Goal: Information Seeking & Learning: Get advice/opinions

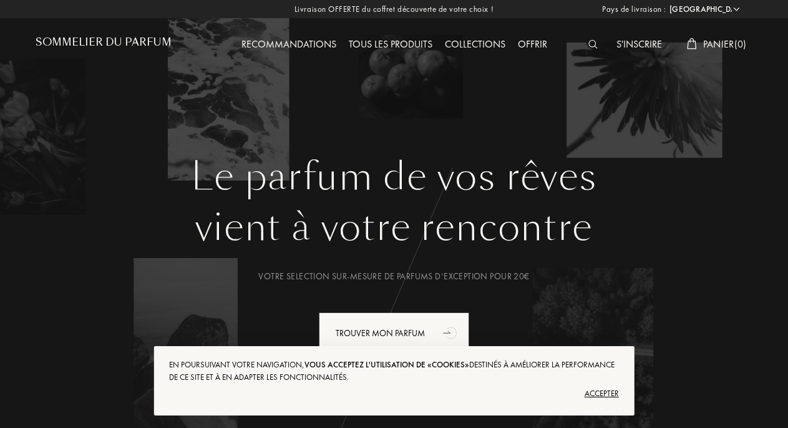
select select "FR"
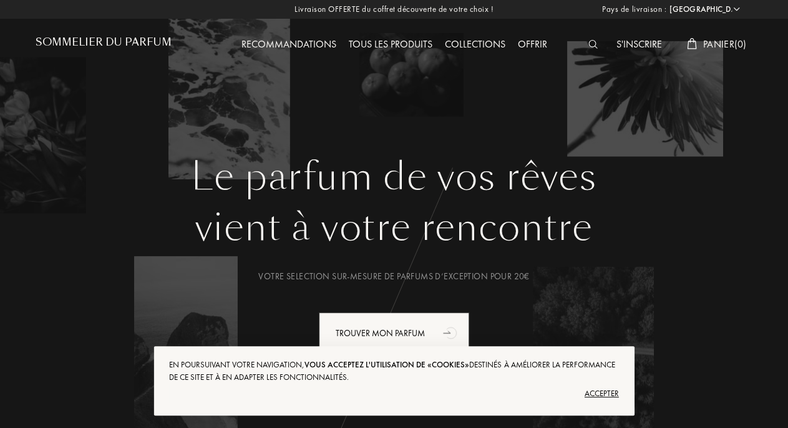
click at [398, 42] on div "Tous les produits" at bounding box center [391, 45] width 96 height 16
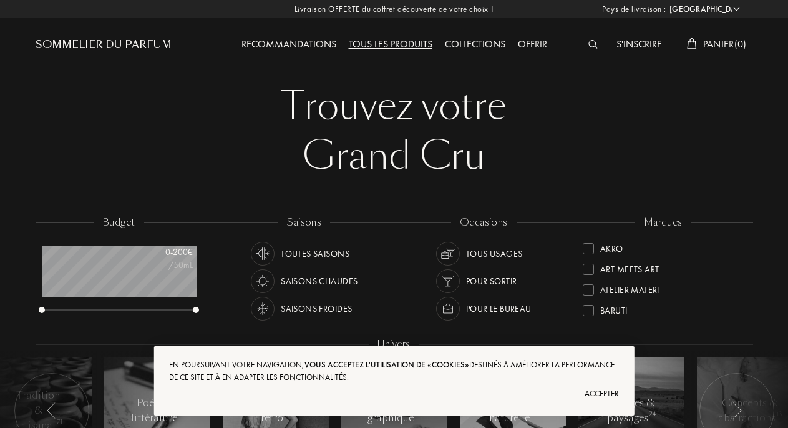
select select "FR"
click at [586, 242] on div "Akro" at bounding box center [603, 246] width 41 height 17
click at [587, 287] on div at bounding box center [588, 289] width 11 height 11
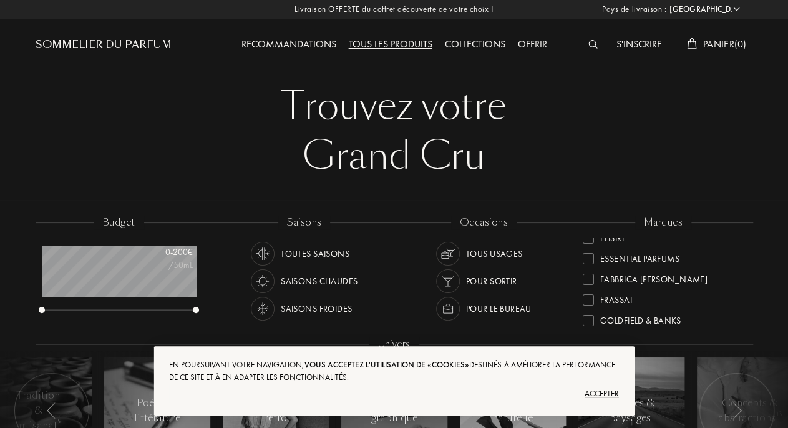
scroll to position [232, 0]
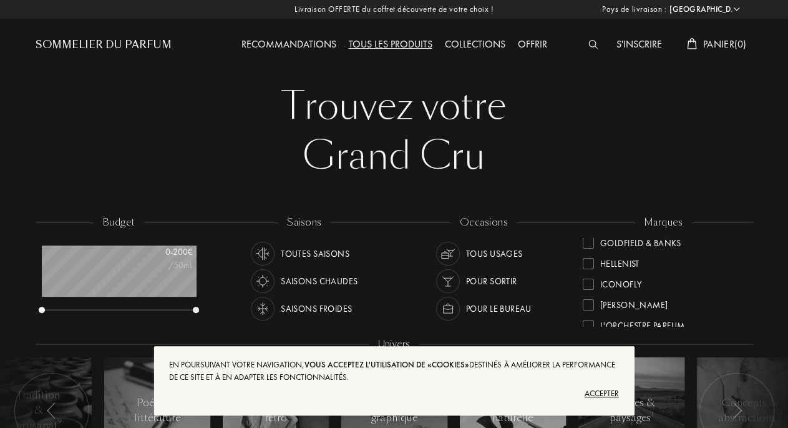
click at [587, 263] on div at bounding box center [588, 263] width 11 height 11
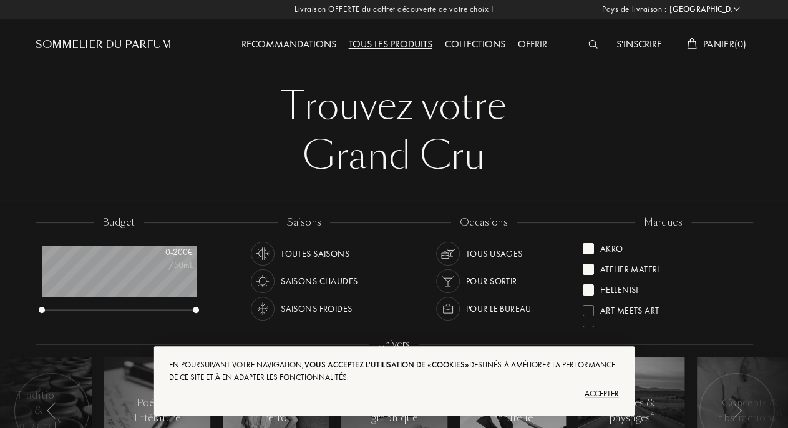
click at [593, 308] on div at bounding box center [588, 310] width 11 height 11
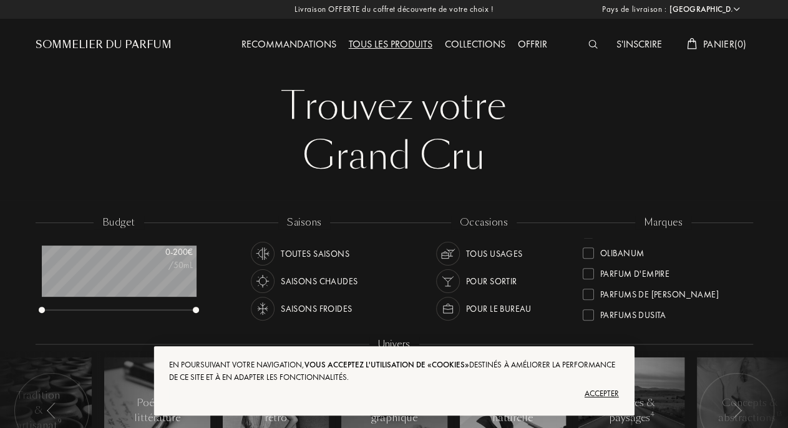
scroll to position [464, 0]
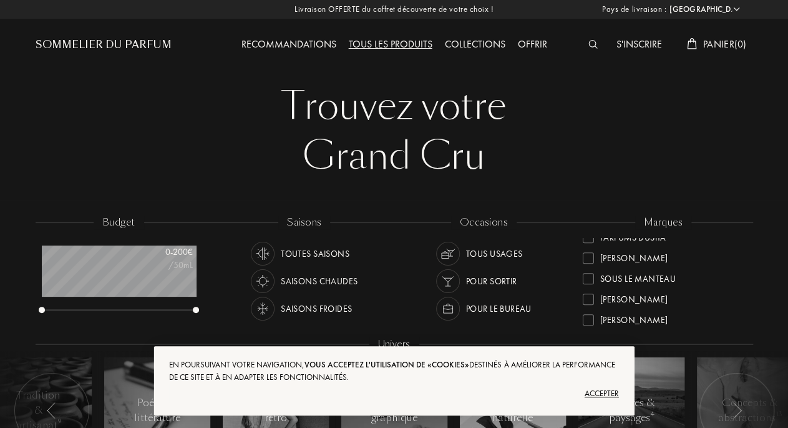
click at [584, 259] on div at bounding box center [588, 257] width 11 height 11
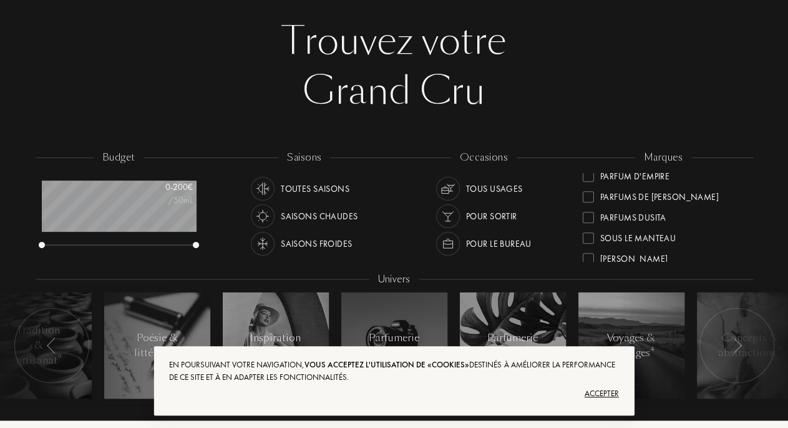
scroll to position [474, 0]
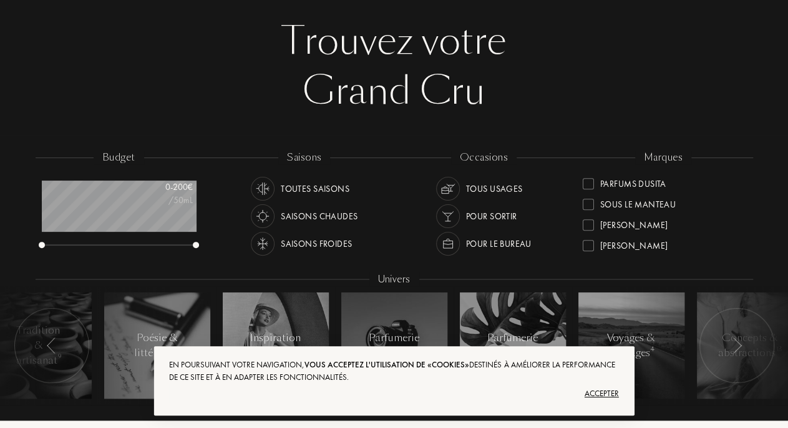
click at [607, 386] on div "Accepter" at bounding box center [393, 393] width 449 height 20
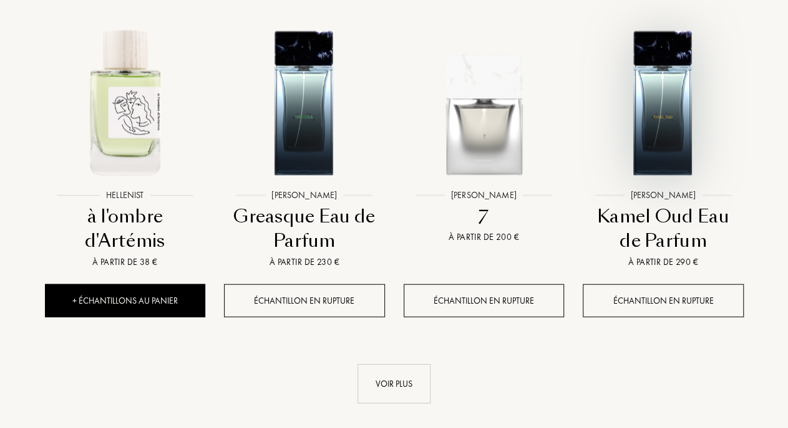
scroll to position [1233, 0]
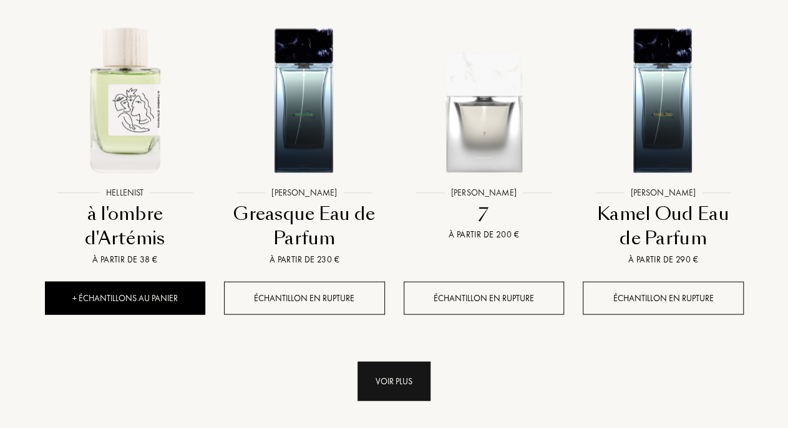
click at [385, 361] on div "Voir plus" at bounding box center [394, 380] width 73 height 39
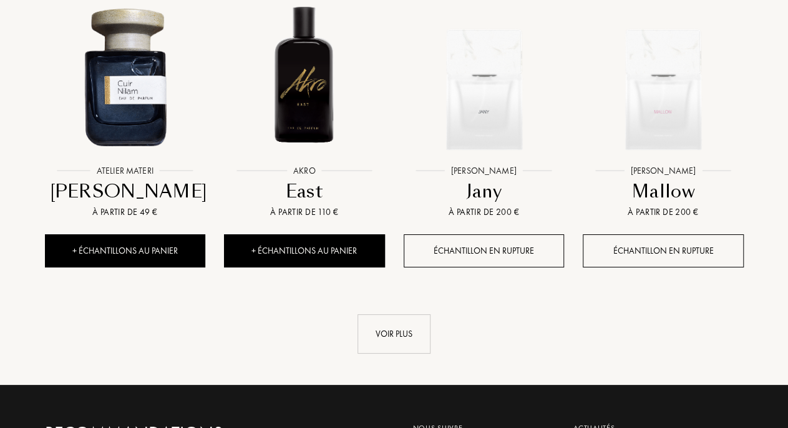
scroll to position [2272, 0]
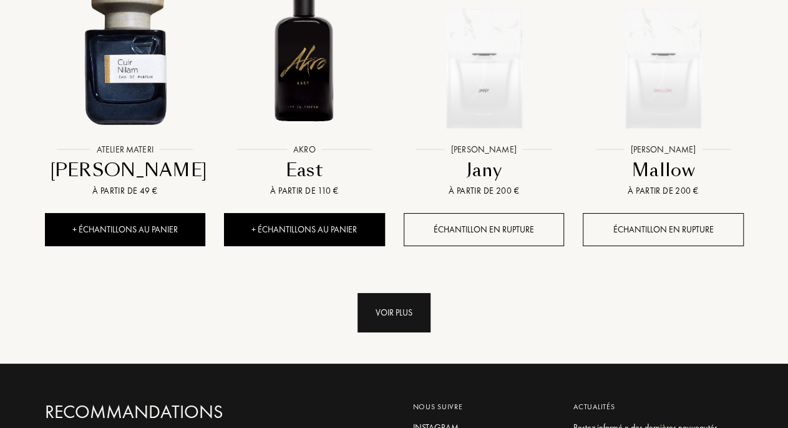
click at [373, 293] on div "Voir plus" at bounding box center [394, 312] width 73 height 39
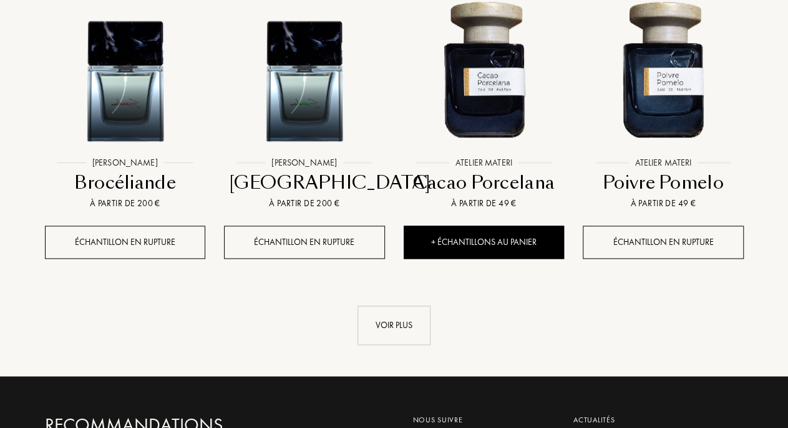
scroll to position [3181, 0]
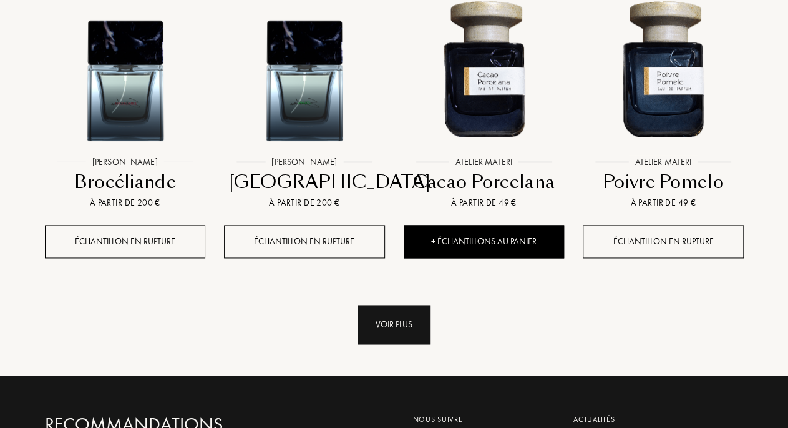
click at [404, 305] on div "Voir plus" at bounding box center [394, 324] width 73 height 39
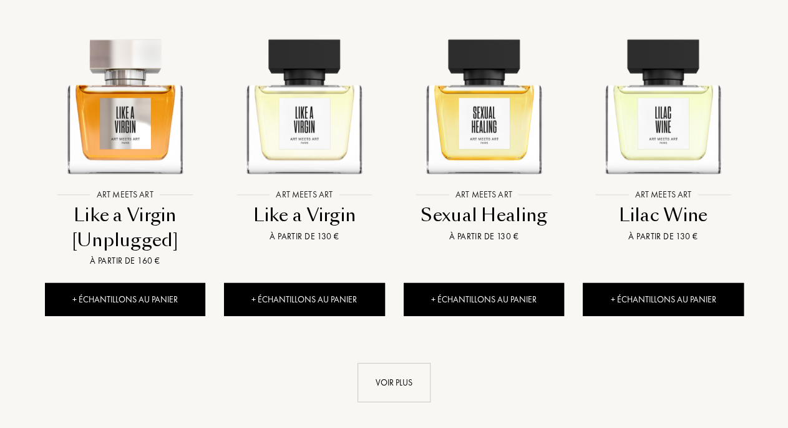
scroll to position [4090, 0]
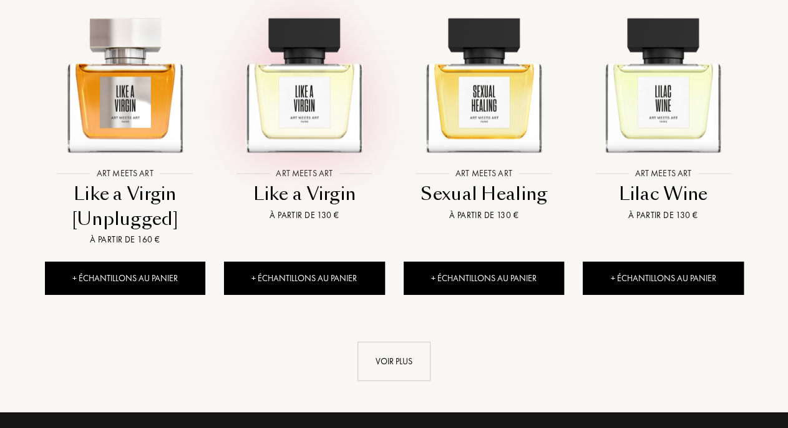
click at [298, 84] on img at bounding box center [304, 80] width 162 height 162
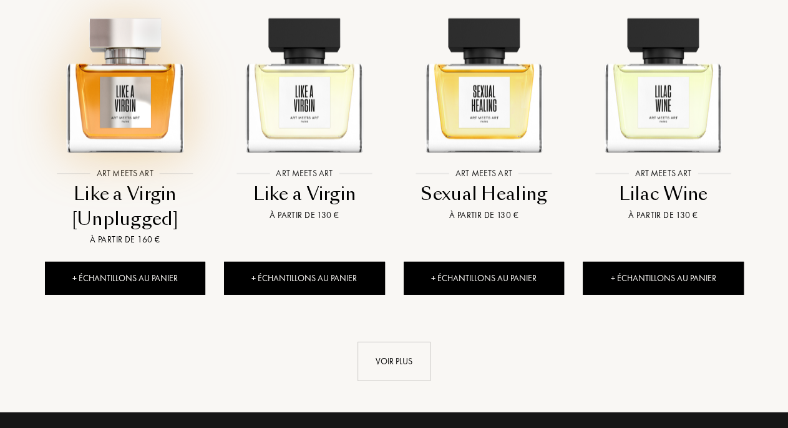
click at [134, 74] on img at bounding box center [125, 80] width 162 height 162
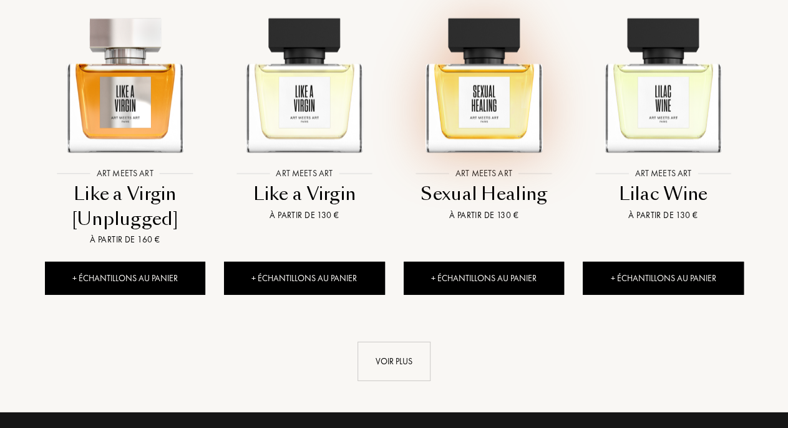
click at [488, 95] on img at bounding box center [484, 80] width 162 height 162
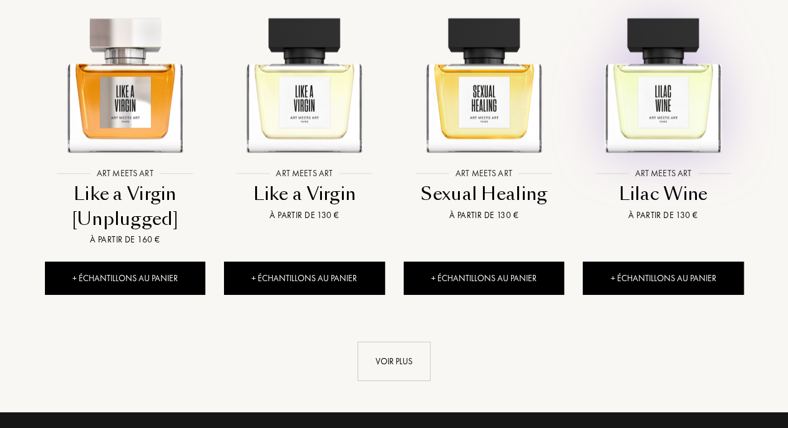
click at [615, 94] on img at bounding box center [663, 80] width 162 height 162
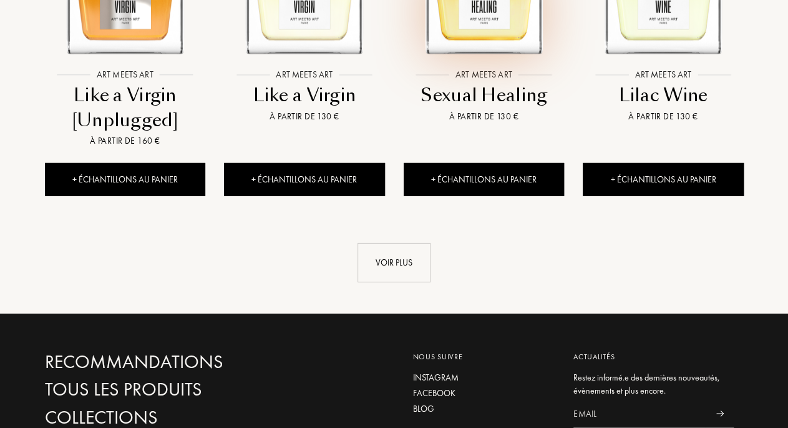
scroll to position [4220, 0]
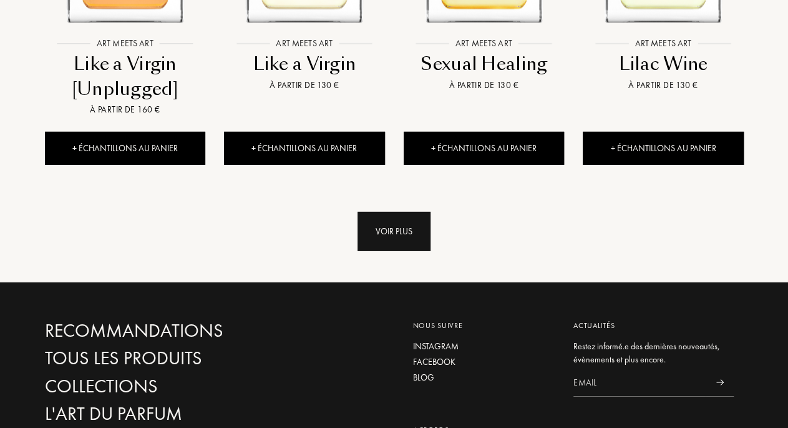
click at [401, 212] on div "Voir plus" at bounding box center [394, 231] width 73 height 39
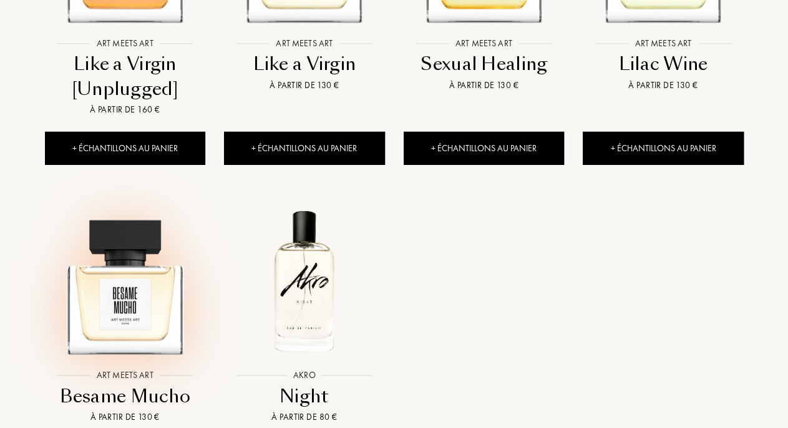
click at [160, 253] on img at bounding box center [125, 281] width 162 height 162
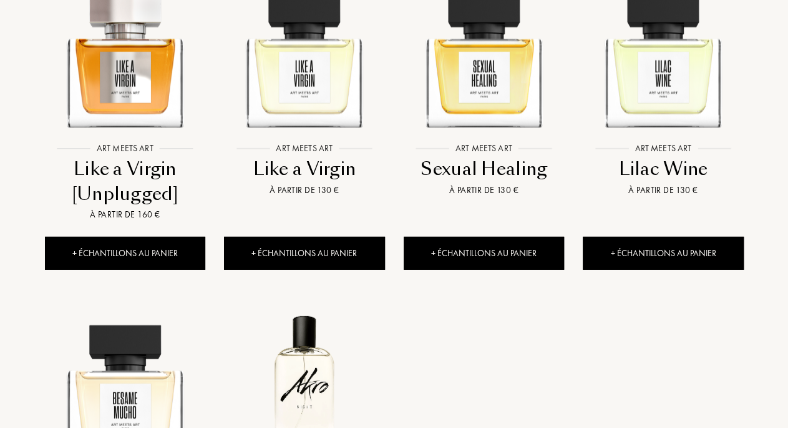
scroll to position [4090, 0]
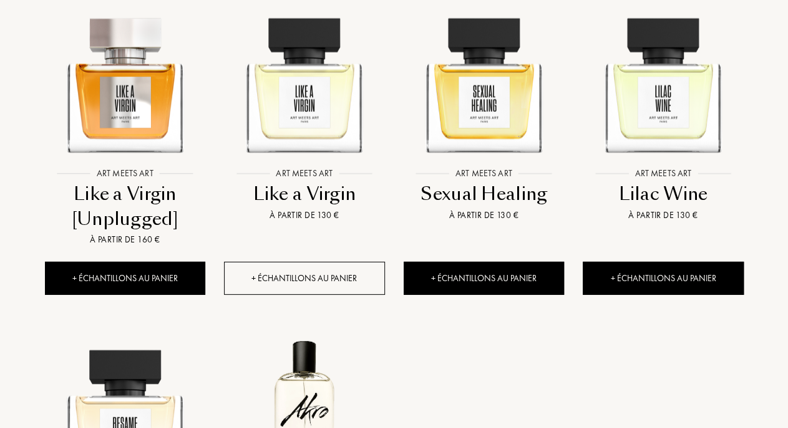
click at [301, 262] on div "+ Échantillons au panier" at bounding box center [304, 278] width 161 height 33
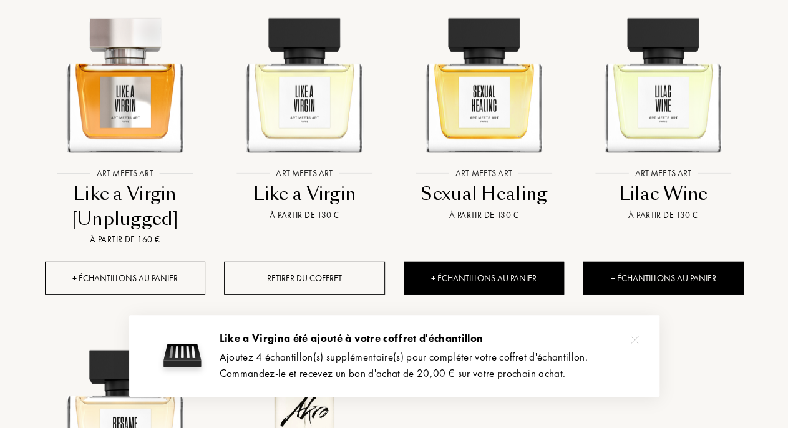
click at [146, 262] on div "+ Échantillons au panier" at bounding box center [125, 278] width 161 height 33
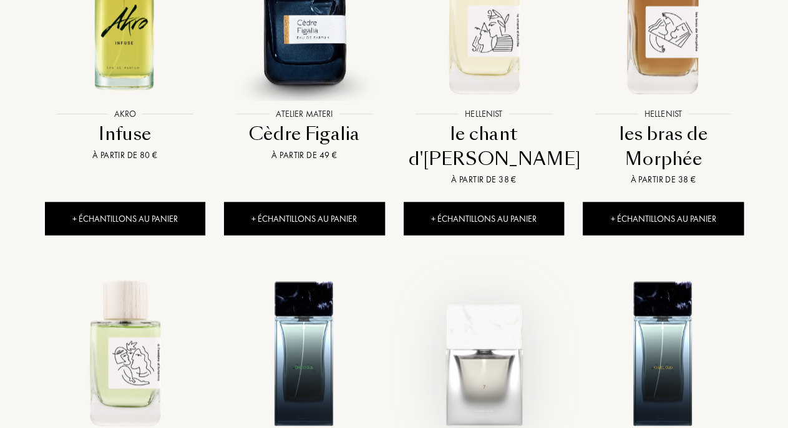
scroll to position [974, 0]
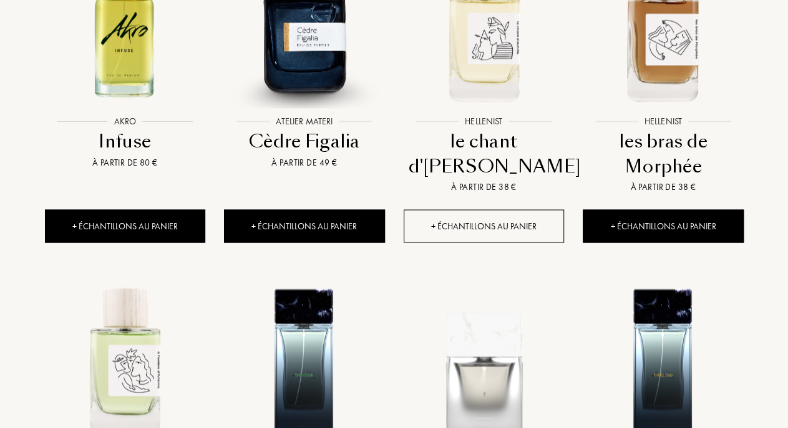
click at [479, 209] on div "+ Échantillons au panier" at bounding box center [484, 225] width 161 height 33
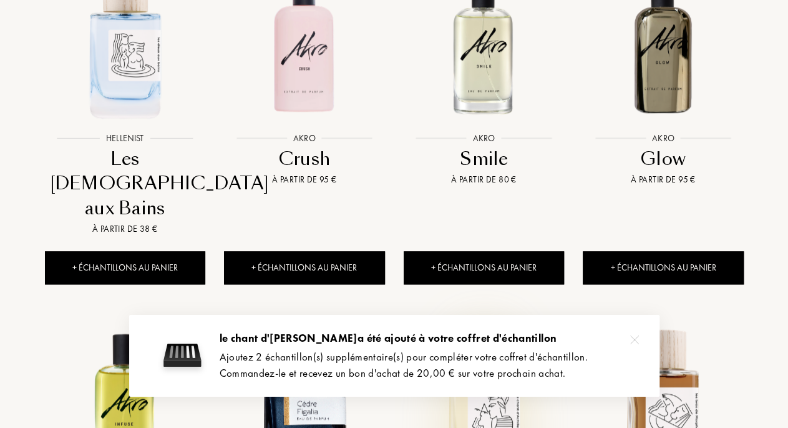
scroll to position [584, 0]
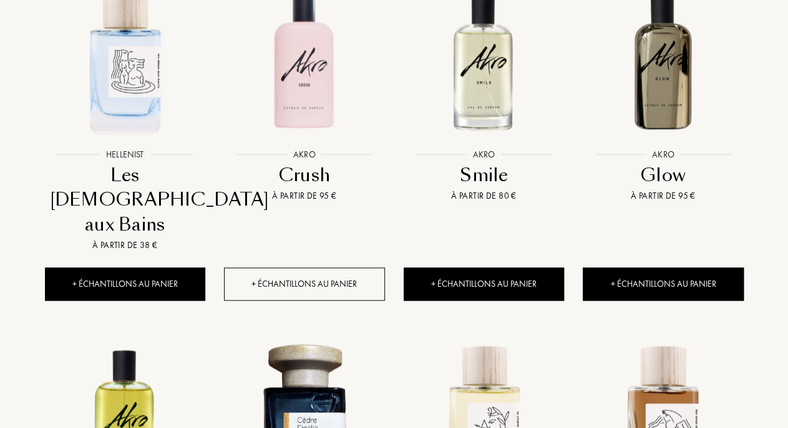
click at [343, 267] on div "+ Échantillons au panier" at bounding box center [304, 283] width 161 height 33
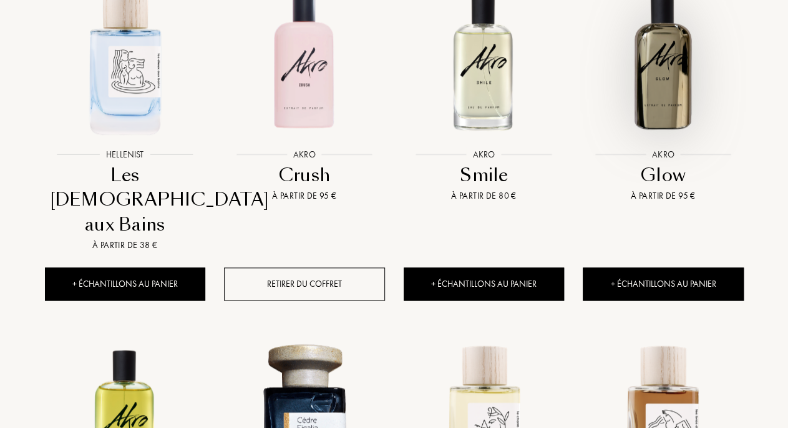
click at [660, 135] on img at bounding box center [663, 60] width 162 height 162
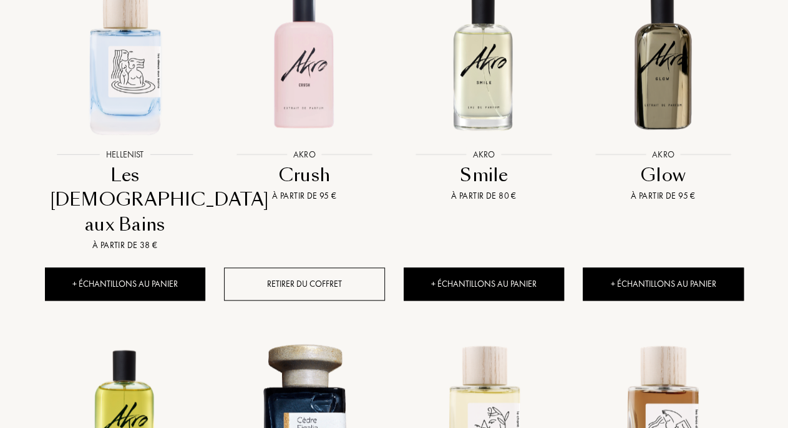
click at [475, 117] on img at bounding box center [484, 60] width 162 height 162
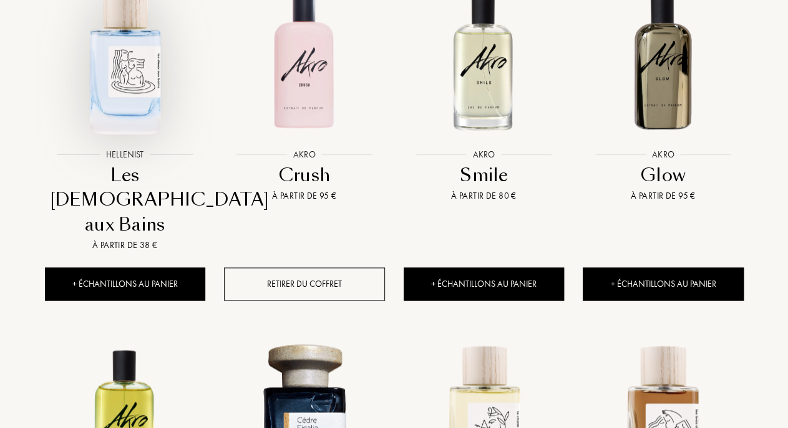
click at [154, 96] on img at bounding box center [125, 60] width 162 height 162
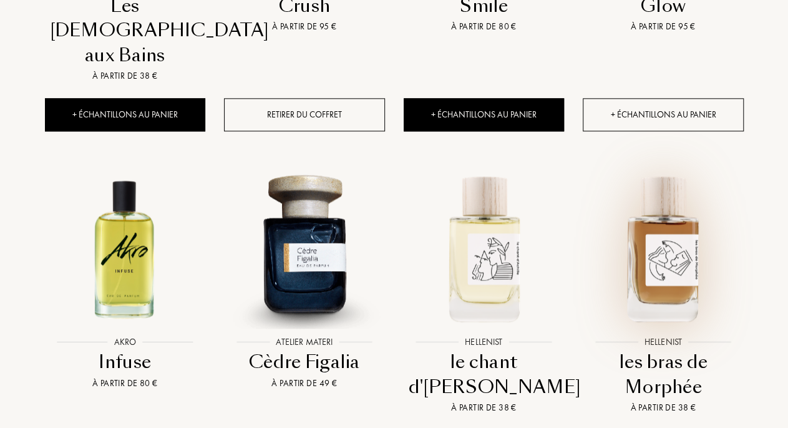
scroll to position [779, 0]
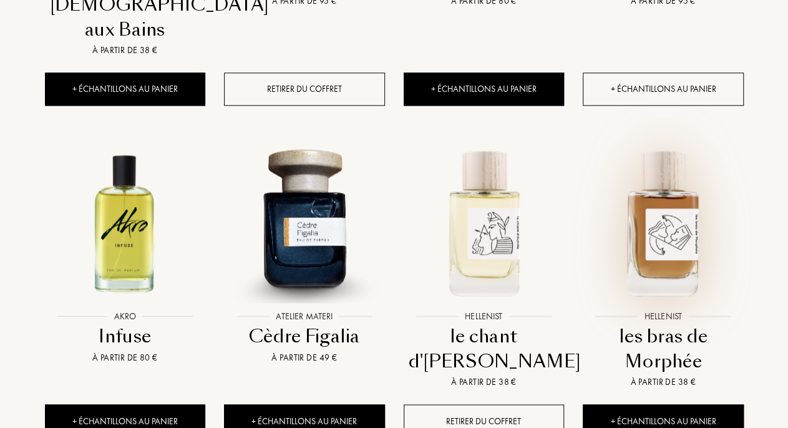
click at [681, 247] on img at bounding box center [663, 222] width 162 height 162
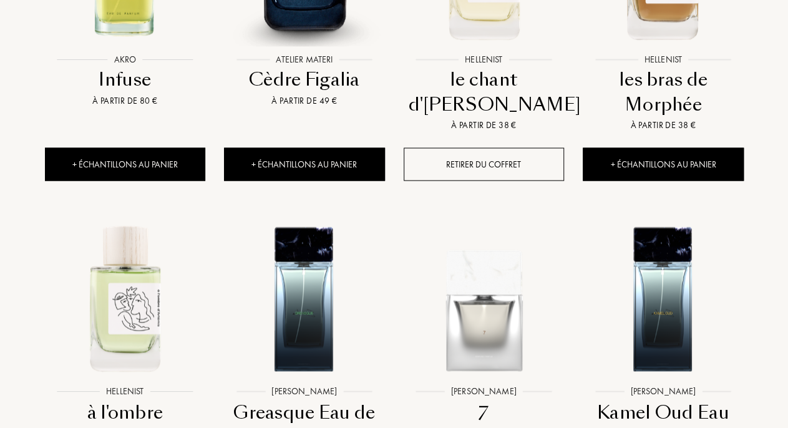
scroll to position [1100, 0]
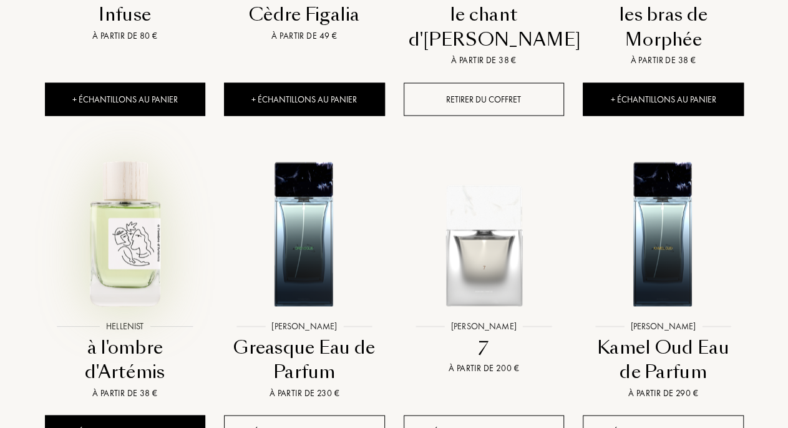
click at [90, 224] on img at bounding box center [125, 232] width 162 height 162
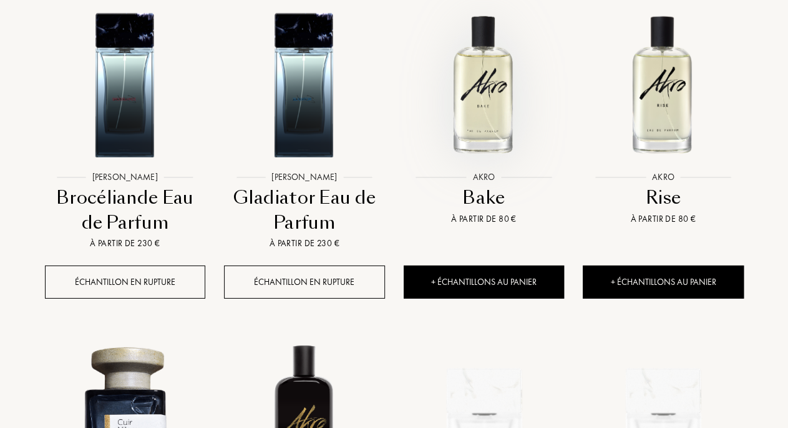
scroll to position [1944, 0]
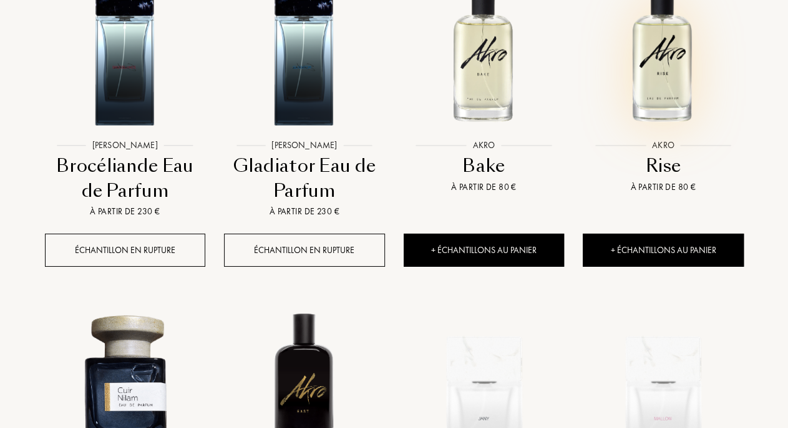
click at [653, 63] on img at bounding box center [663, 52] width 162 height 162
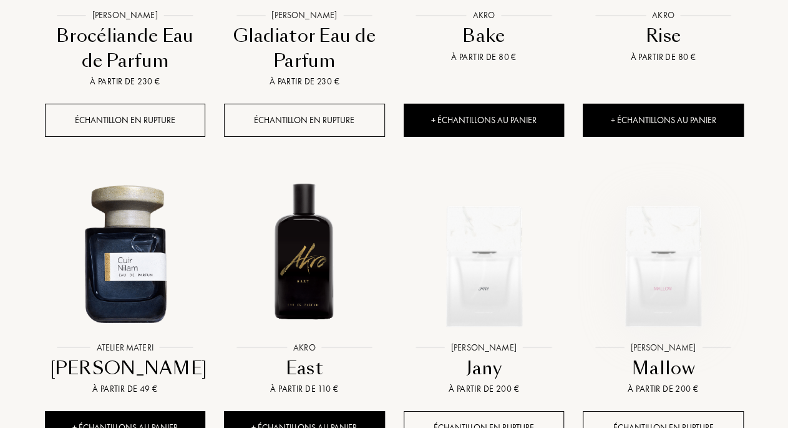
scroll to position [2139, 0]
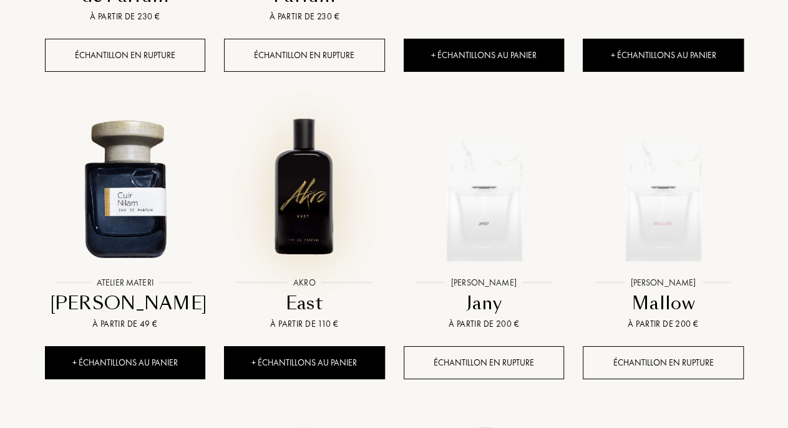
click at [287, 184] on img at bounding box center [304, 188] width 162 height 162
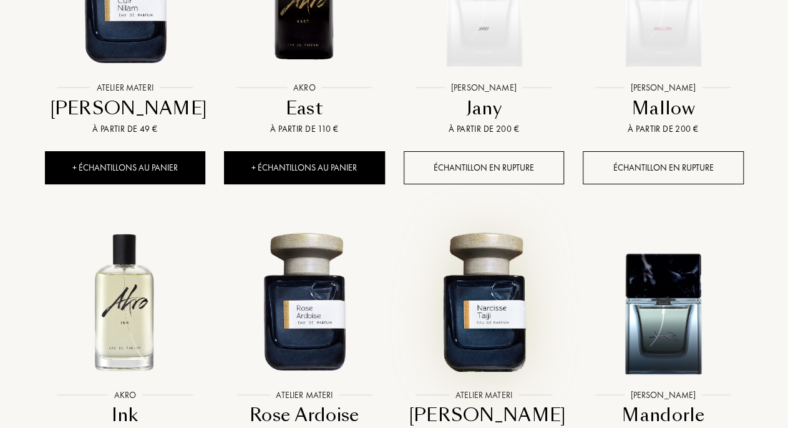
scroll to position [2399, 0]
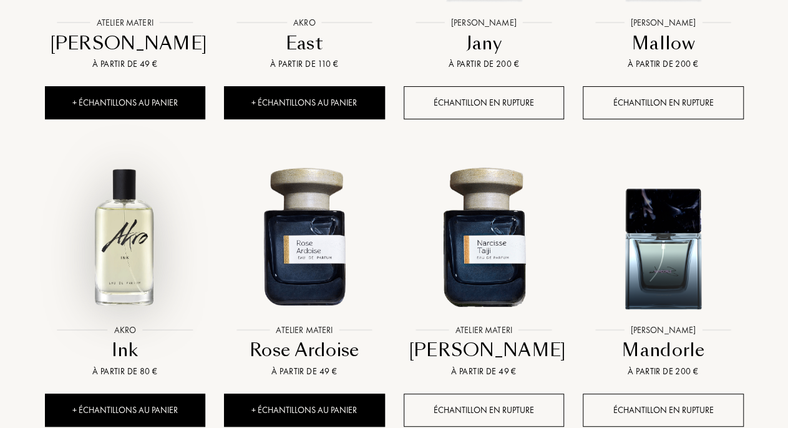
click at [107, 184] on img at bounding box center [125, 236] width 162 height 162
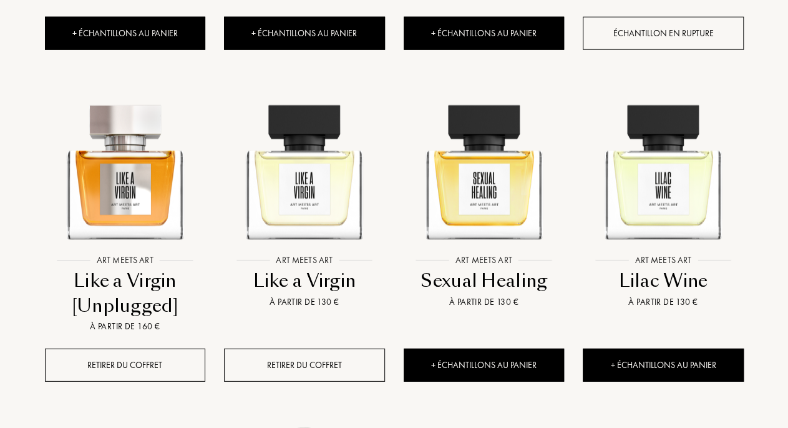
scroll to position [3957, 0]
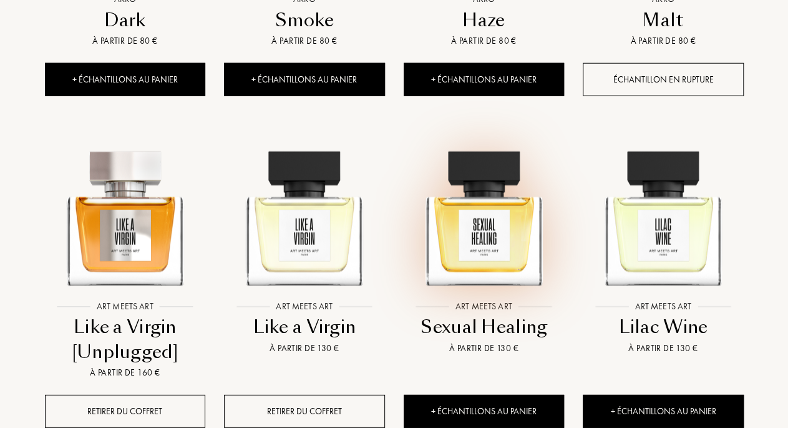
click at [522, 194] on img at bounding box center [484, 213] width 162 height 162
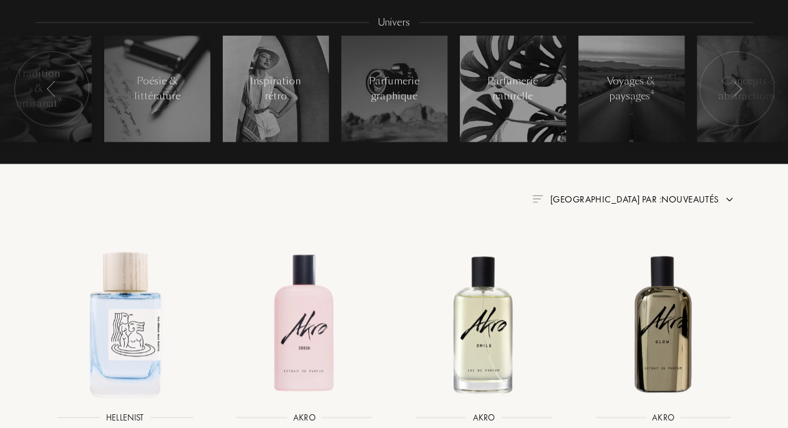
scroll to position [0, 0]
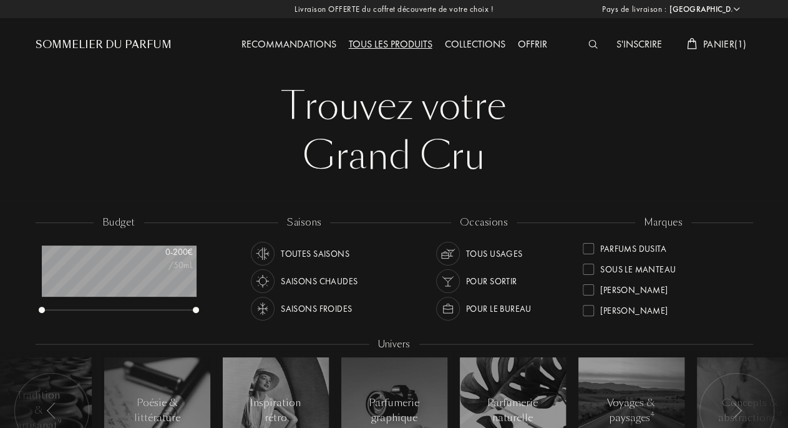
click at [460, 40] on div "Collections" at bounding box center [475, 45] width 73 height 16
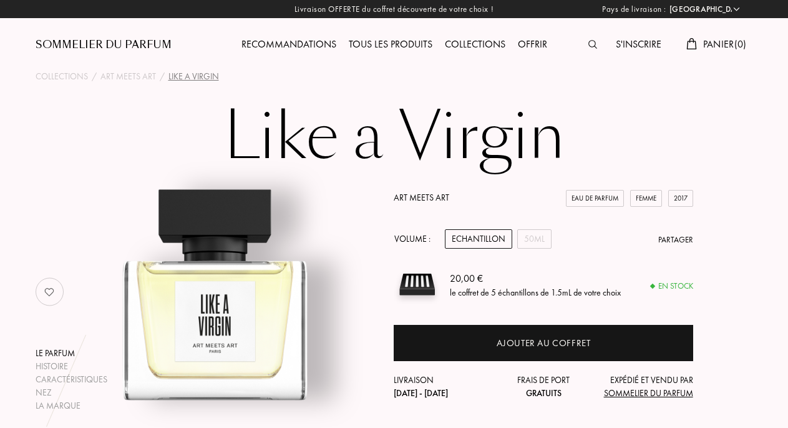
select select "FR"
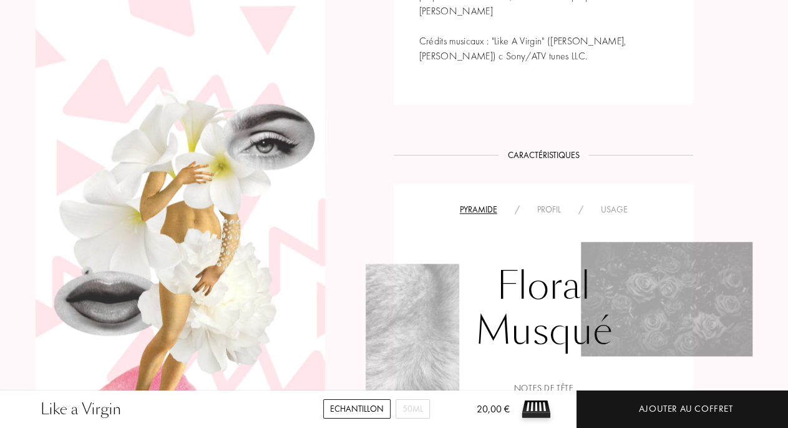
scroll to position [714, 0]
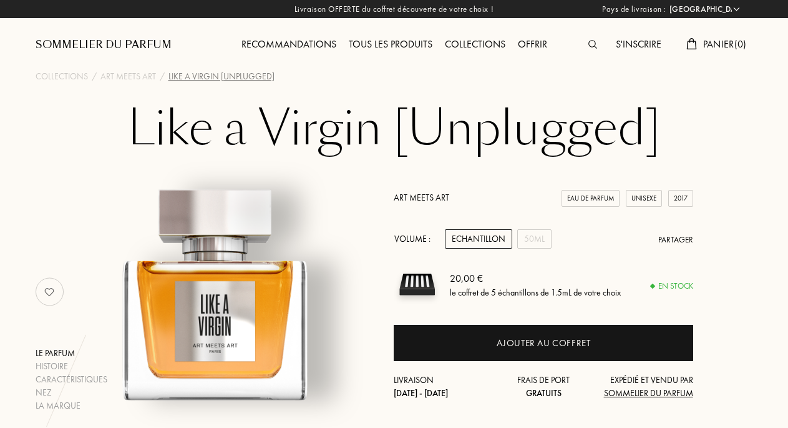
select select "FR"
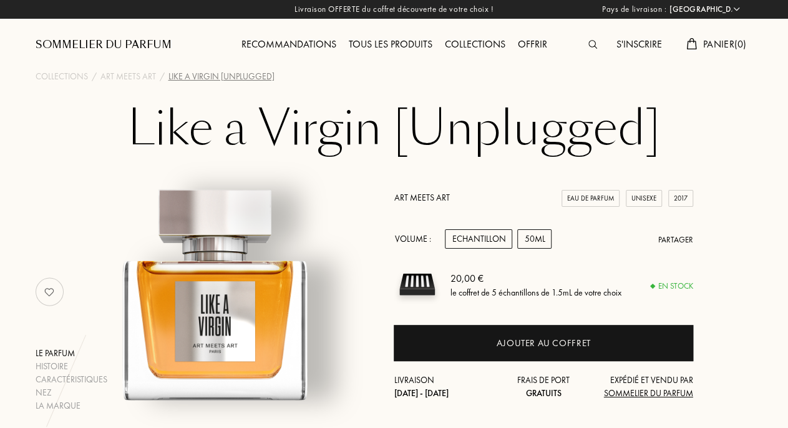
click at [540, 235] on div "50mL" at bounding box center [534, 238] width 34 height 19
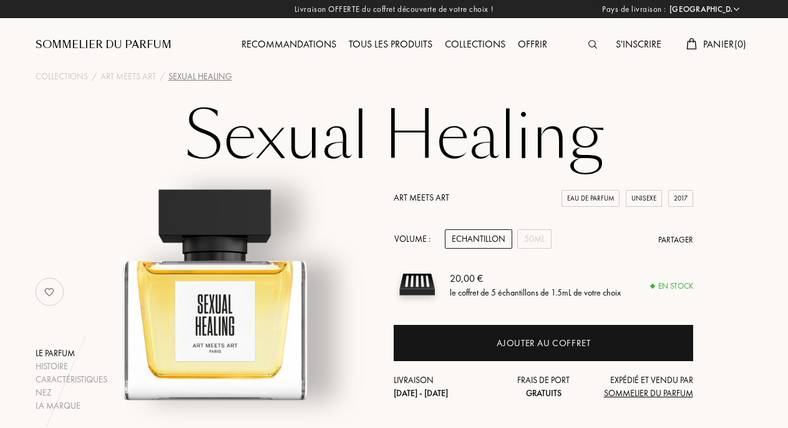
select select "FR"
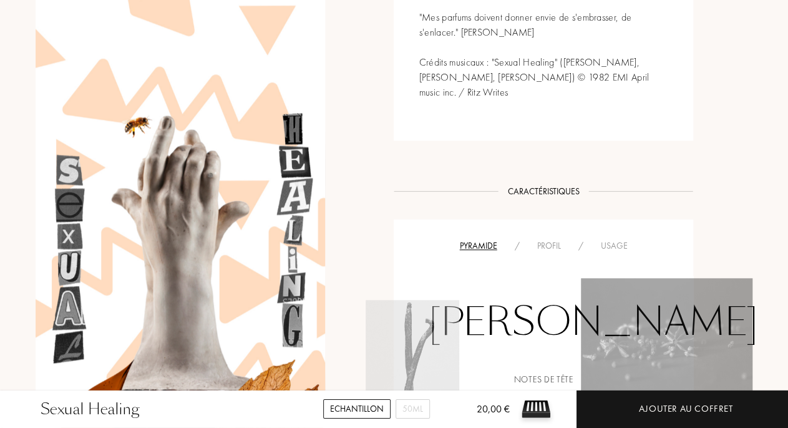
scroll to position [649, 0]
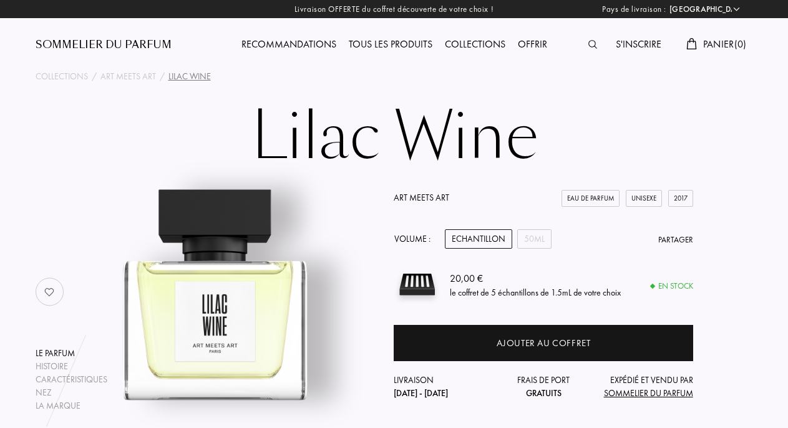
select select "FR"
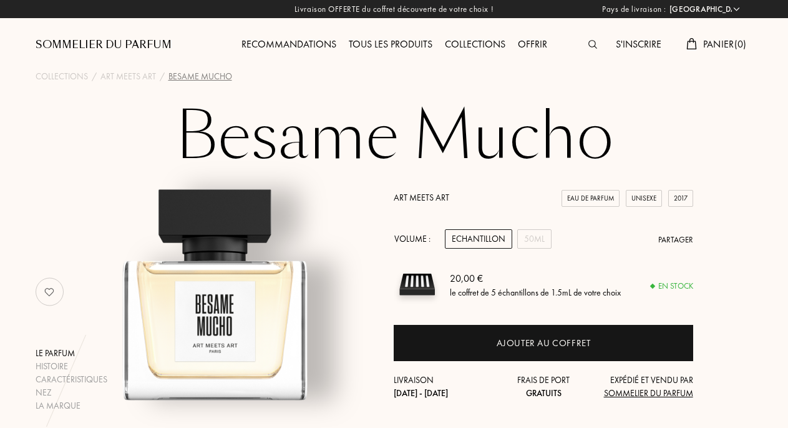
select select "FR"
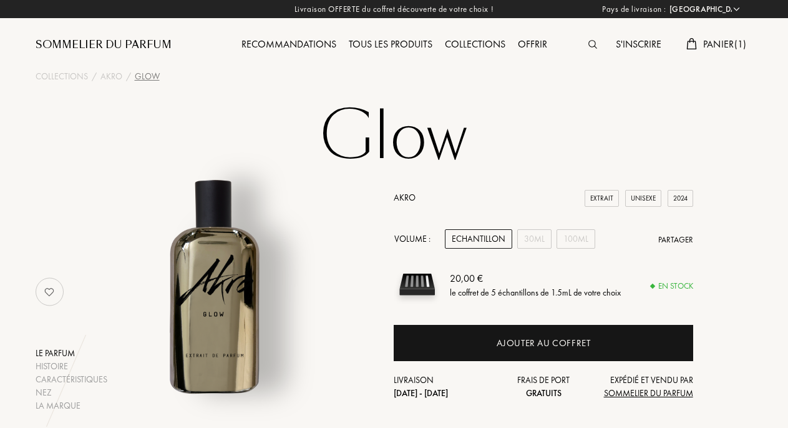
select select "FR"
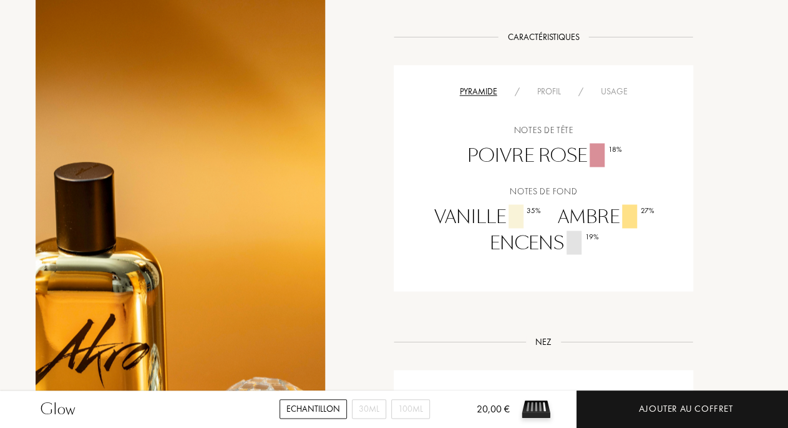
scroll to position [909, 0]
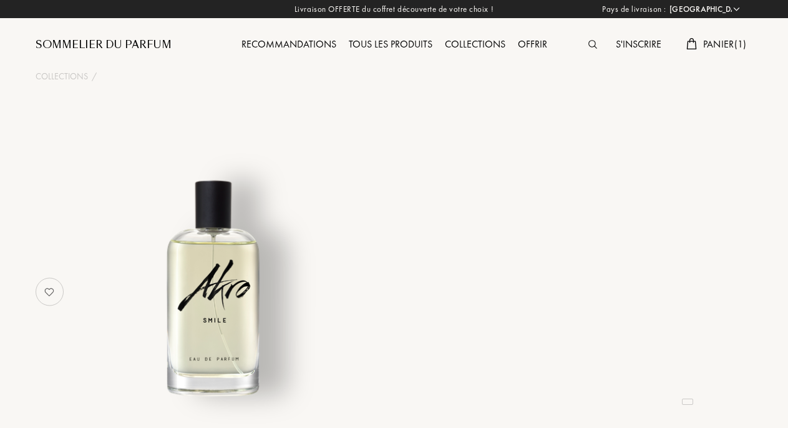
select select "FR"
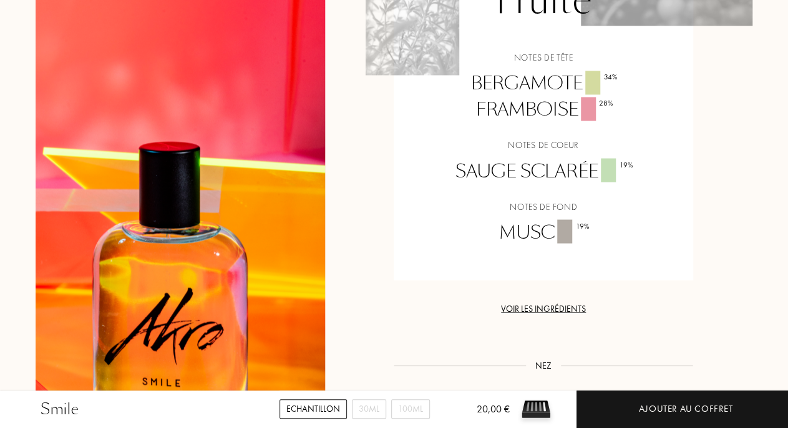
scroll to position [1039, 0]
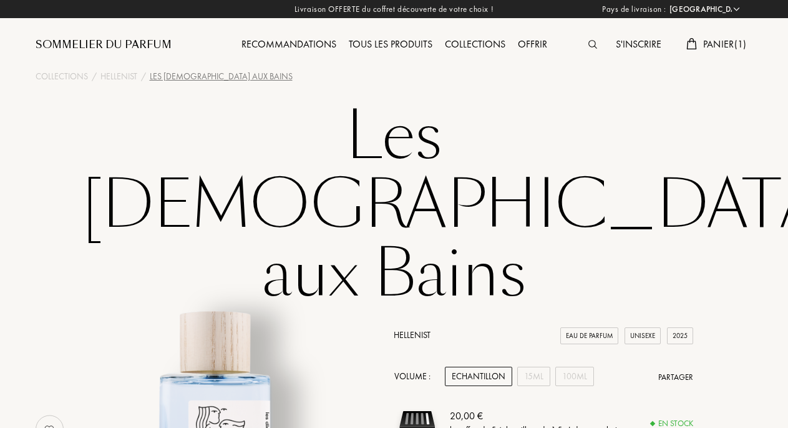
select select "FR"
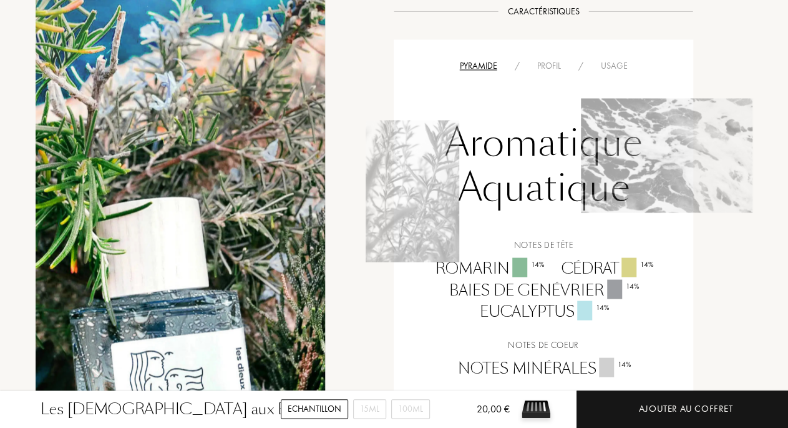
scroll to position [1104, 0]
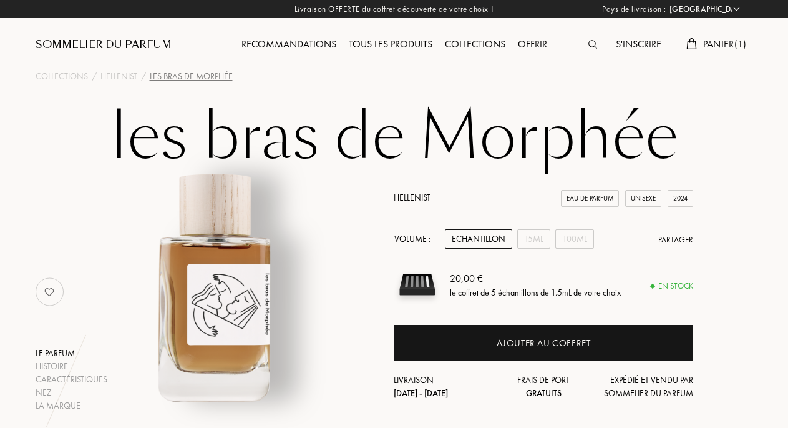
select select "FR"
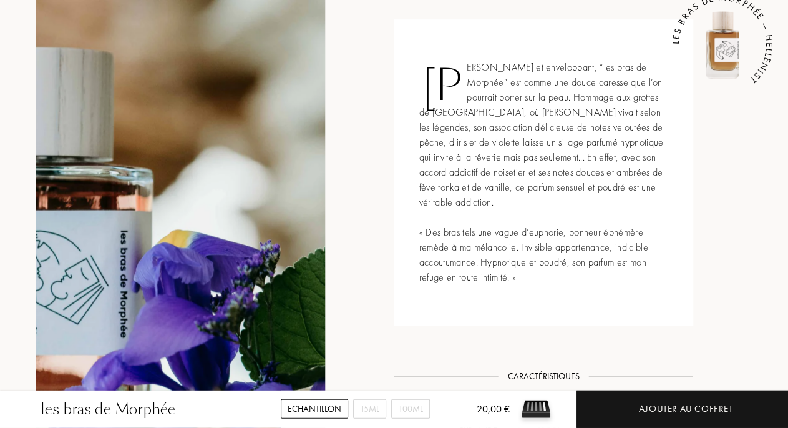
scroll to position [454, 0]
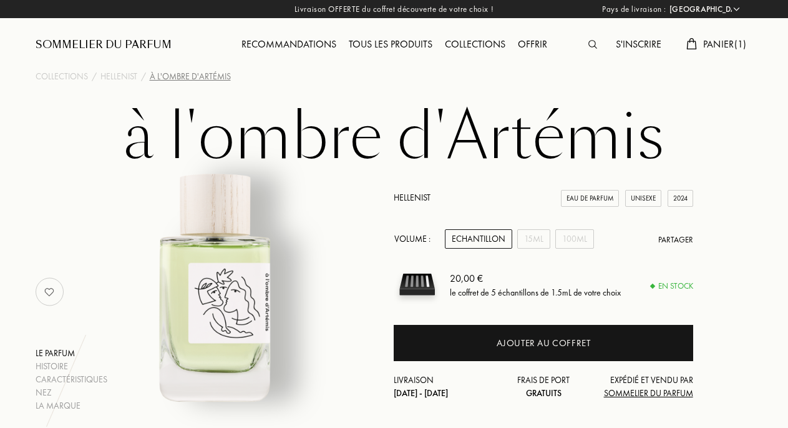
select select "FR"
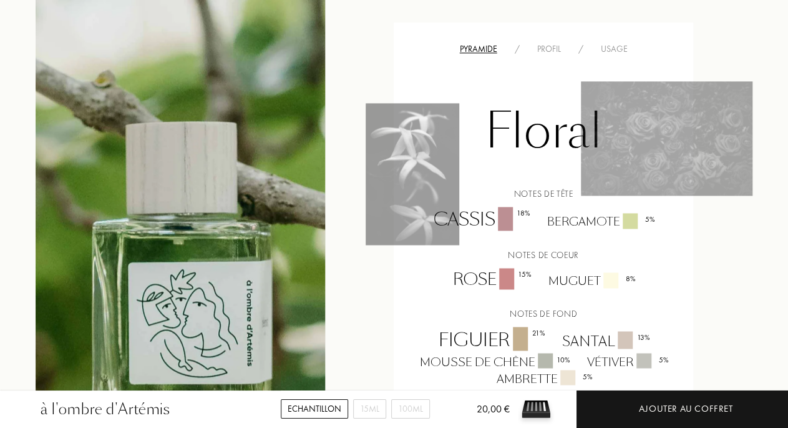
scroll to position [844, 0]
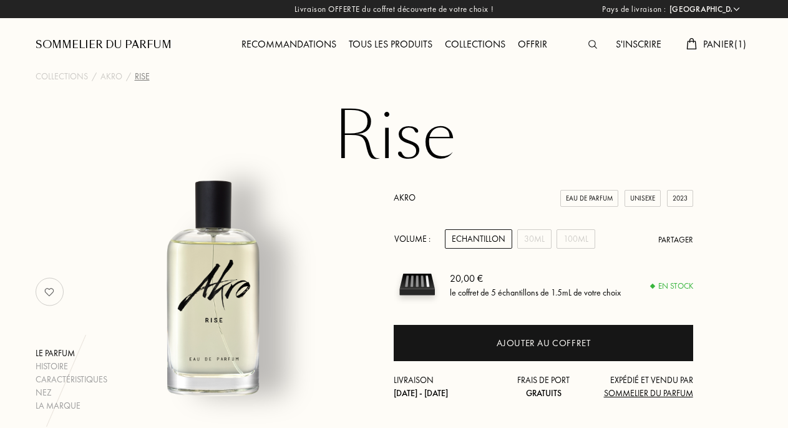
select select "FR"
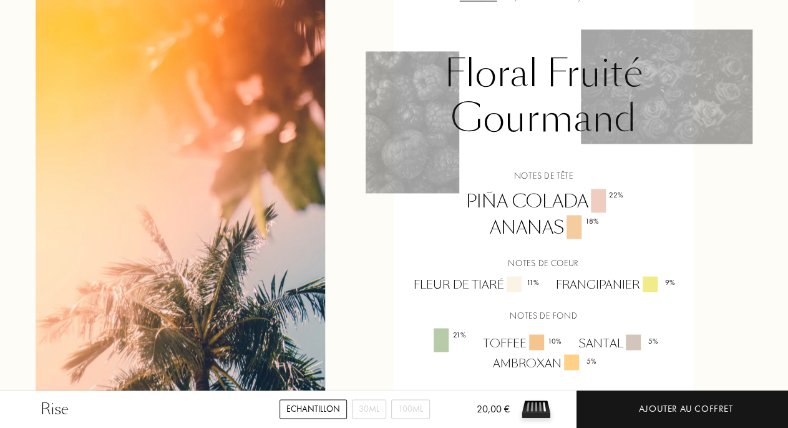
scroll to position [909, 0]
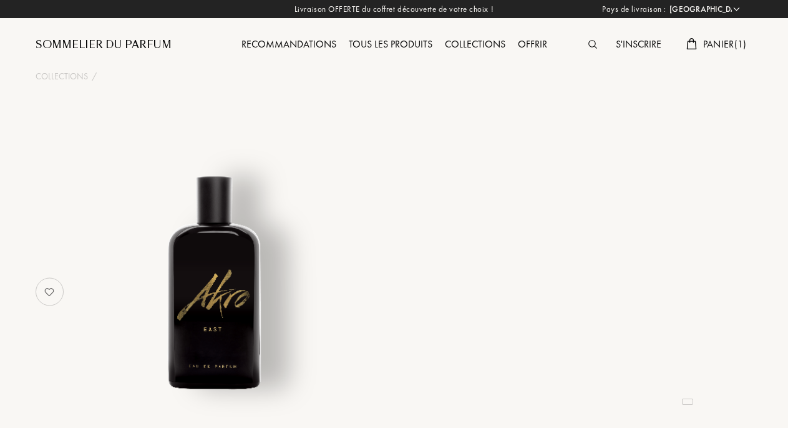
select select "FR"
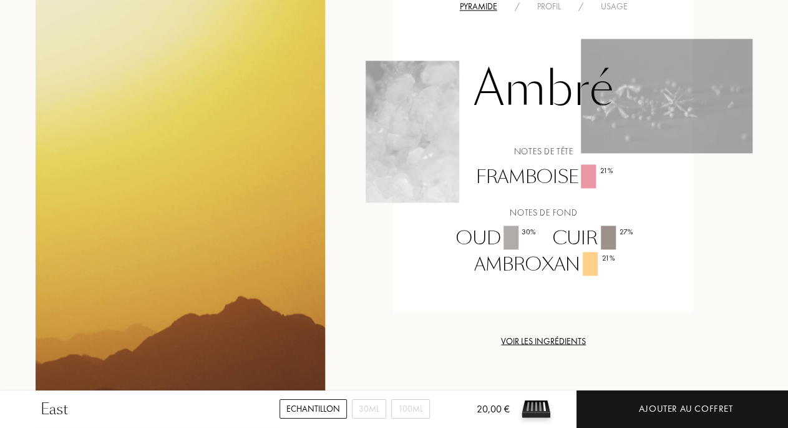
scroll to position [844, 0]
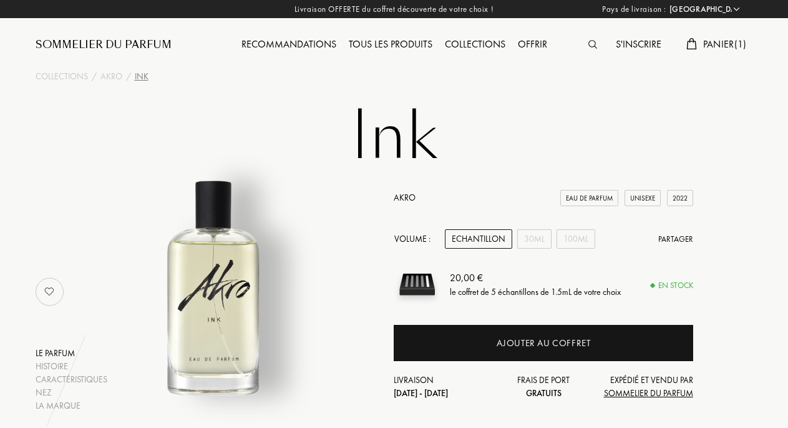
select select "FR"
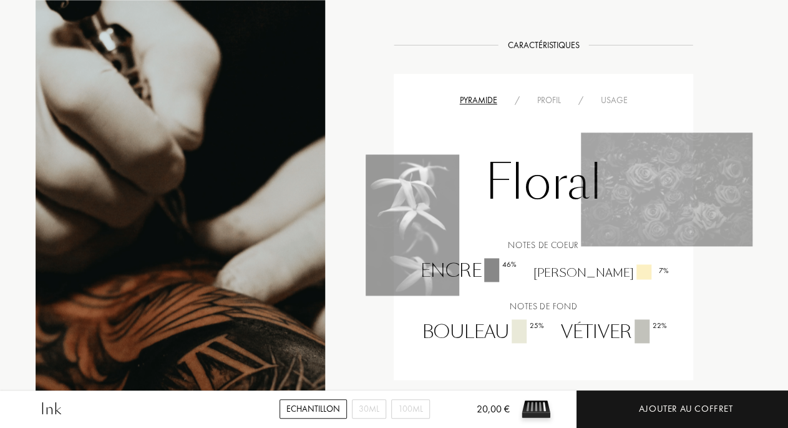
scroll to position [779, 0]
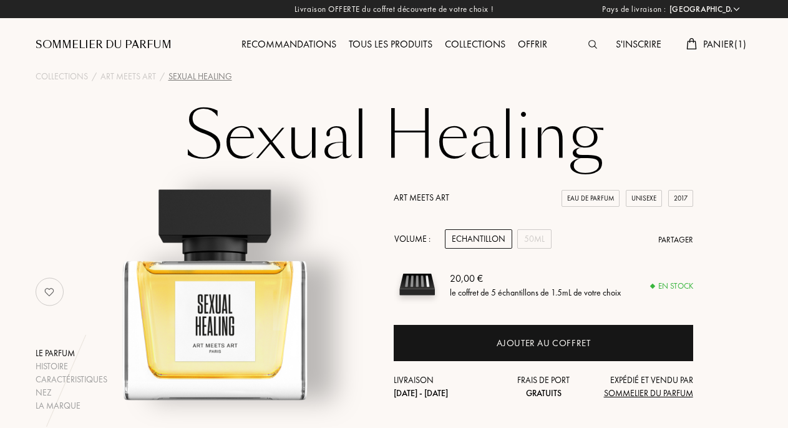
select select "FR"
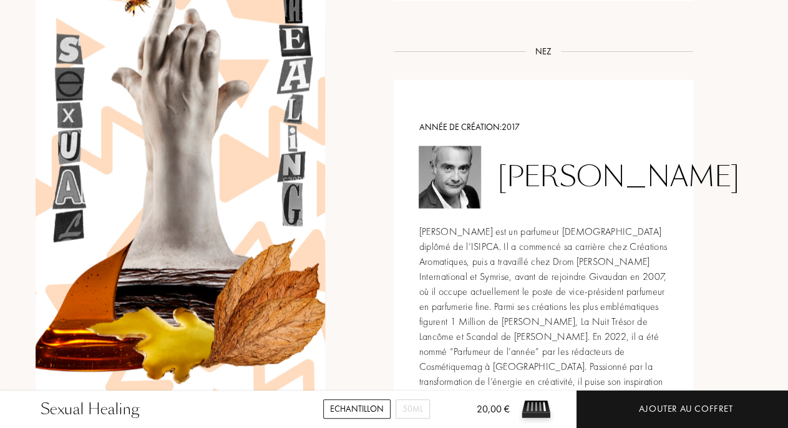
scroll to position [1169, 0]
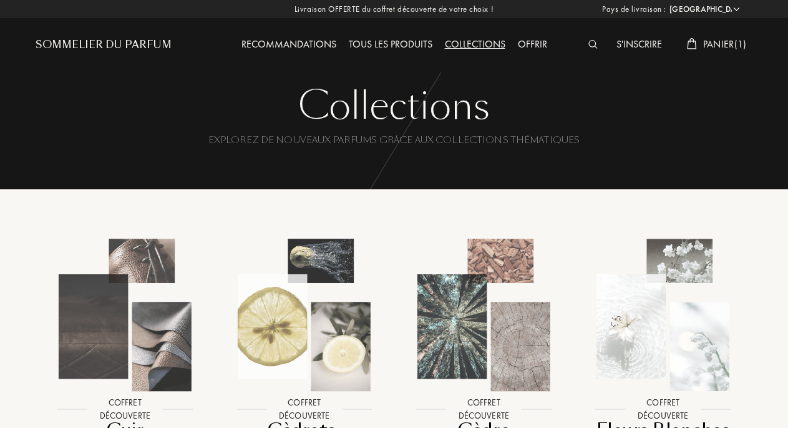
select select "FR"
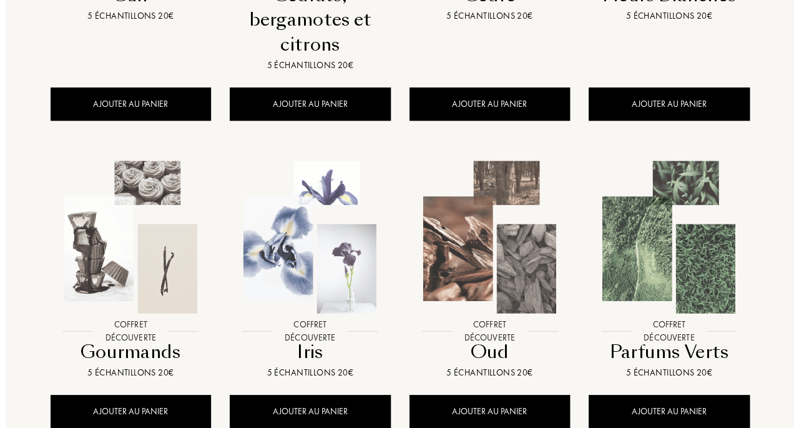
scroll to position [454, 0]
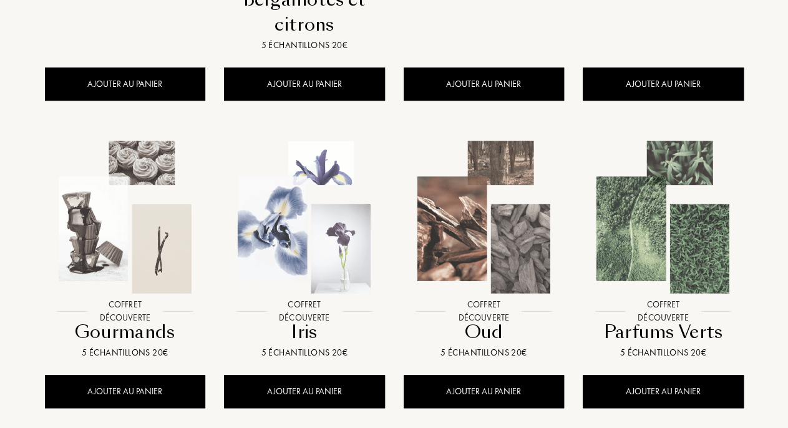
click at [101, 182] on img at bounding box center [125, 217] width 162 height 162
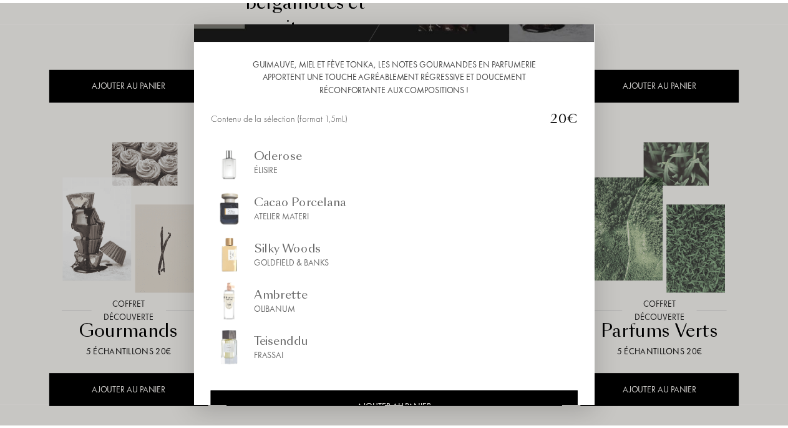
scroll to position [143, 0]
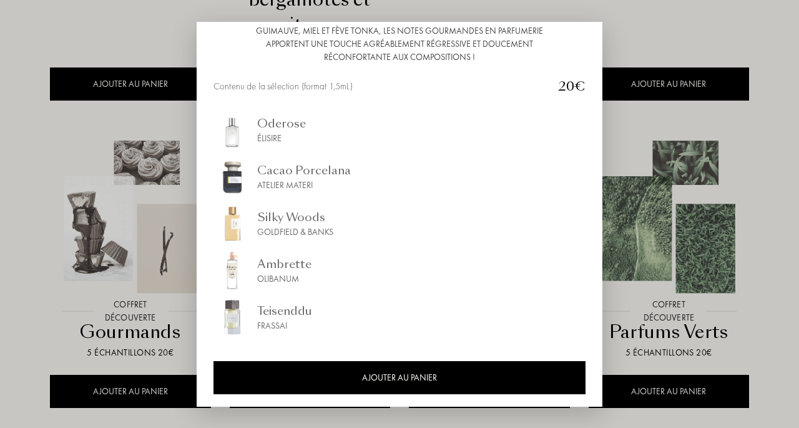
click at [700, 33] on div at bounding box center [399, 214] width 799 height 428
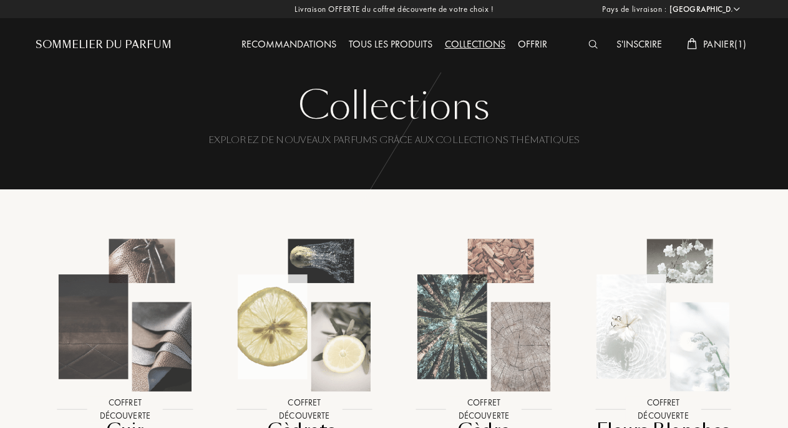
scroll to position [0, 0]
click at [410, 41] on div "Tous les produits" at bounding box center [391, 45] width 96 height 16
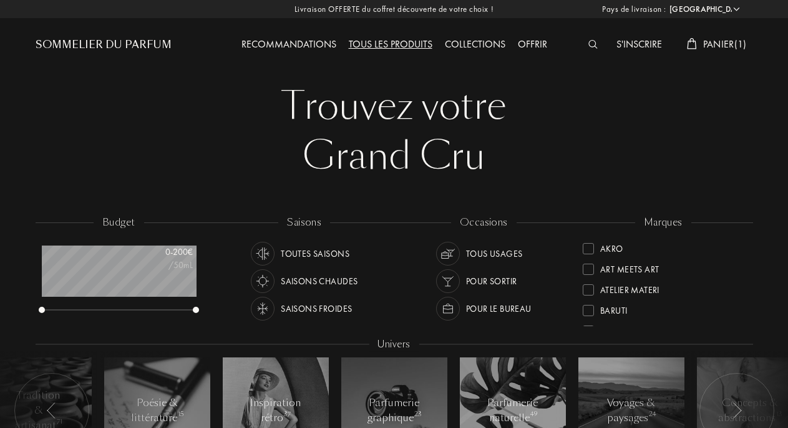
select select "FR"
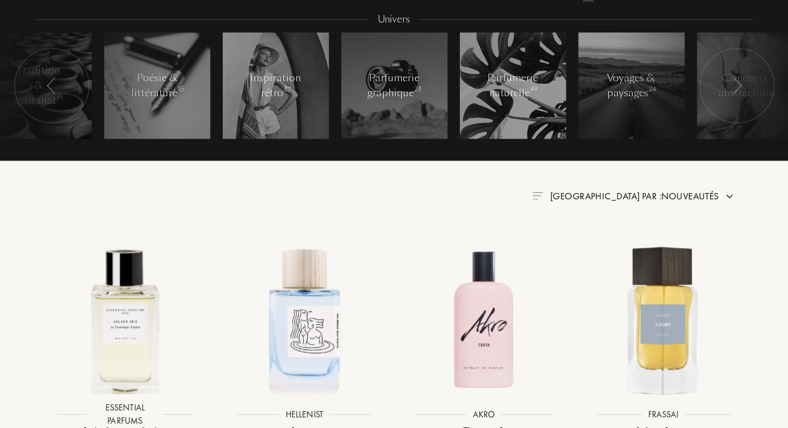
scroll to position [195, 0]
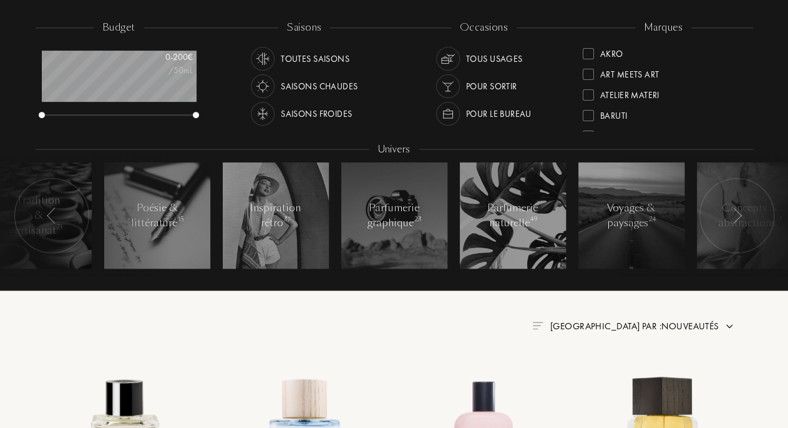
click at [735, 216] on img at bounding box center [737, 215] width 10 height 16
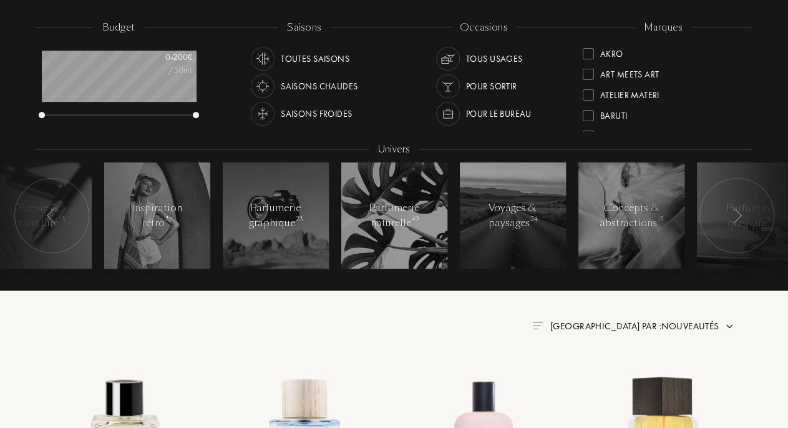
click at [735, 216] on img at bounding box center [737, 215] width 10 height 16
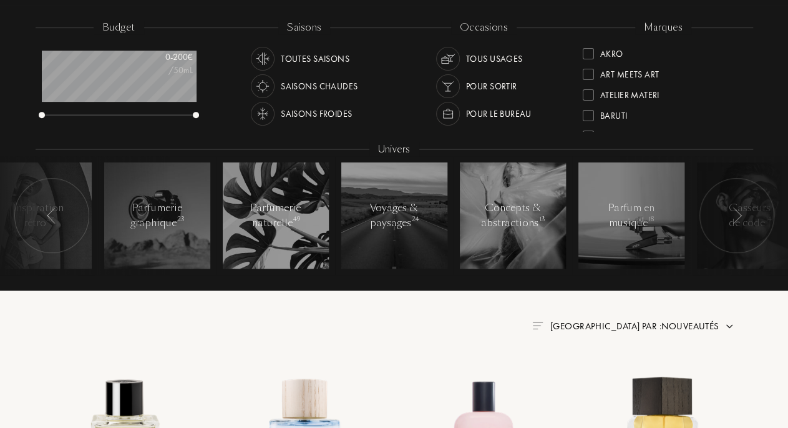
click at [735, 215] on img at bounding box center [737, 215] width 10 height 16
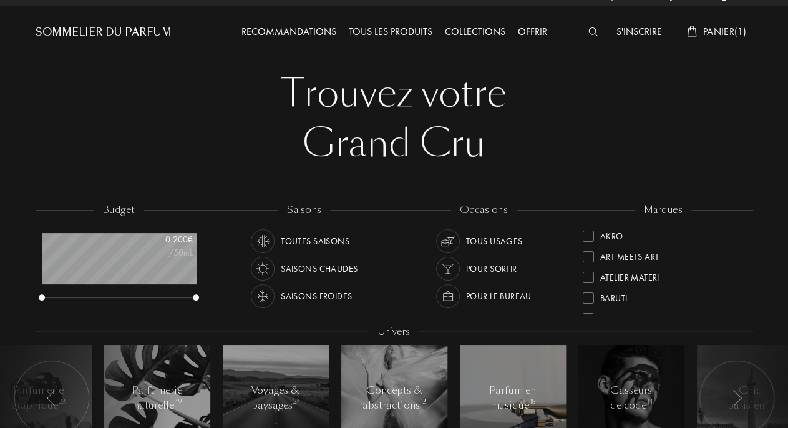
scroll to position [0, 0]
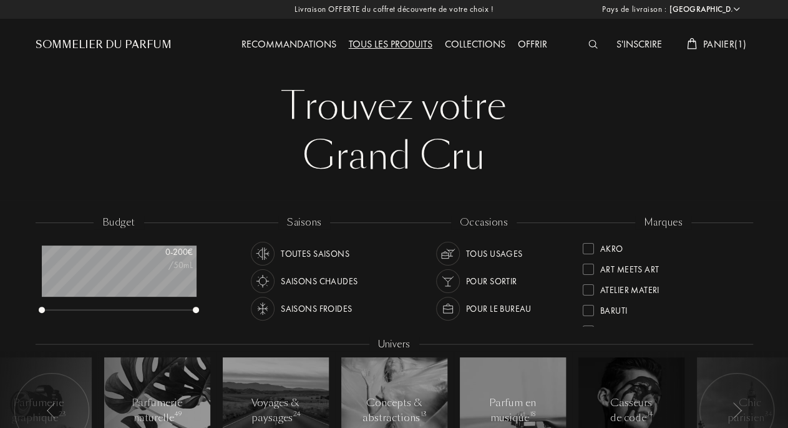
click at [243, 41] on div "Recommandations" at bounding box center [288, 45] width 107 height 16
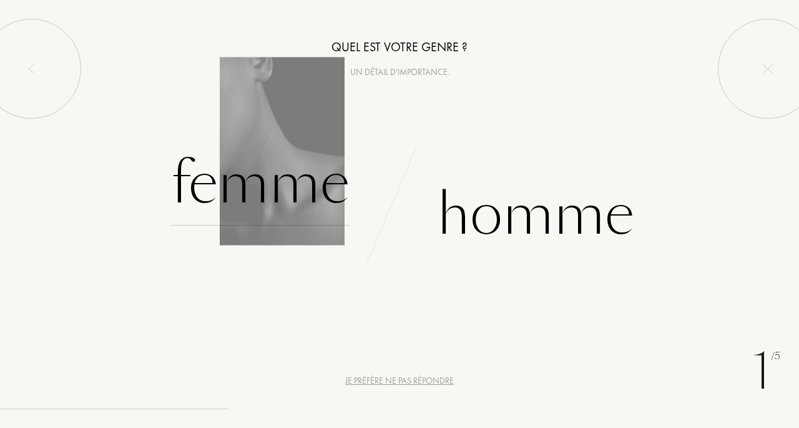
click at [331, 198] on div "Femme" at bounding box center [260, 183] width 179 height 84
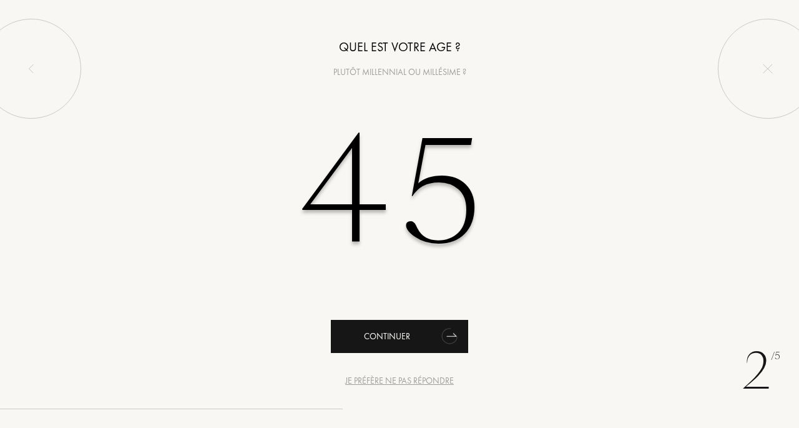
type input "45"
click at [409, 331] on div "Continuer" at bounding box center [399, 336] width 137 height 33
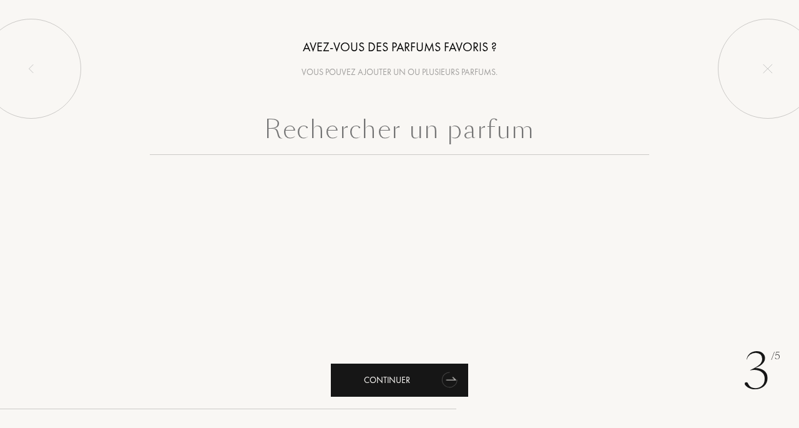
click at [409, 370] on div "Continuer" at bounding box center [399, 379] width 137 height 33
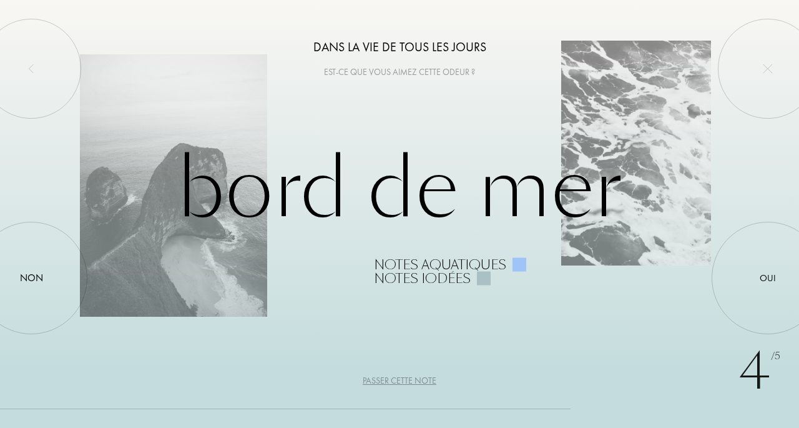
click at [402, 378] on div "Passer cette note" at bounding box center [400, 380] width 74 height 13
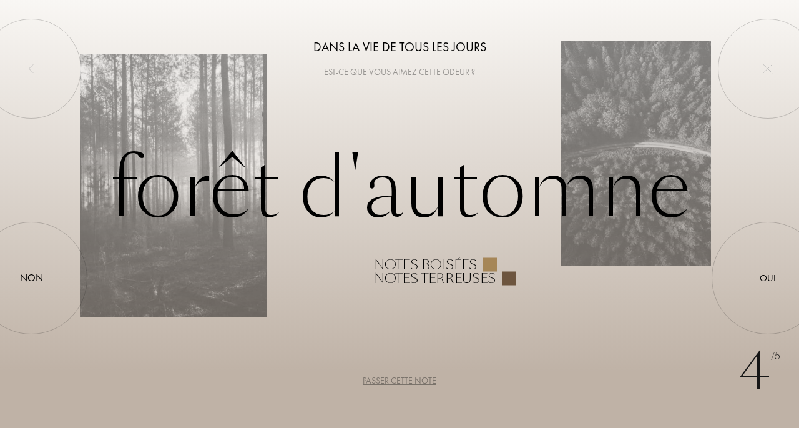
click at [415, 379] on div "Passer cette note" at bounding box center [400, 380] width 74 height 13
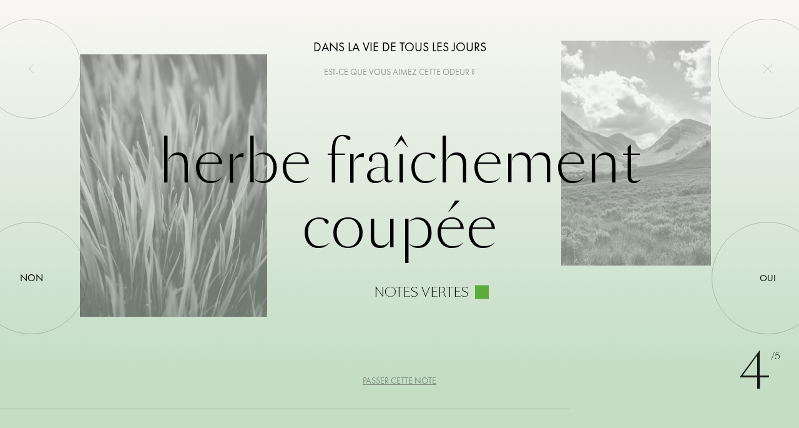
click at [415, 379] on div "Passer cette note" at bounding box center [400, 380] width 74 height 13
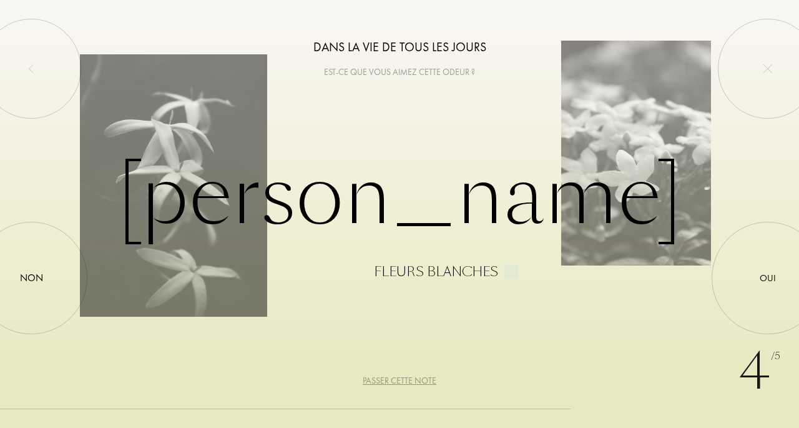
click at [415, 379] on div "Passer cette note" at bounding box center [400, 380] width 74 height 13
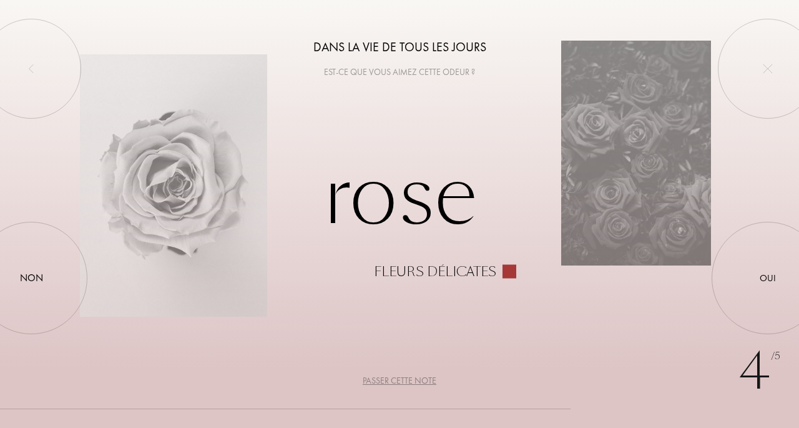
click at [415, 379] on div "Passer cette note" at bounding box center [400, 380] width 74 height 13
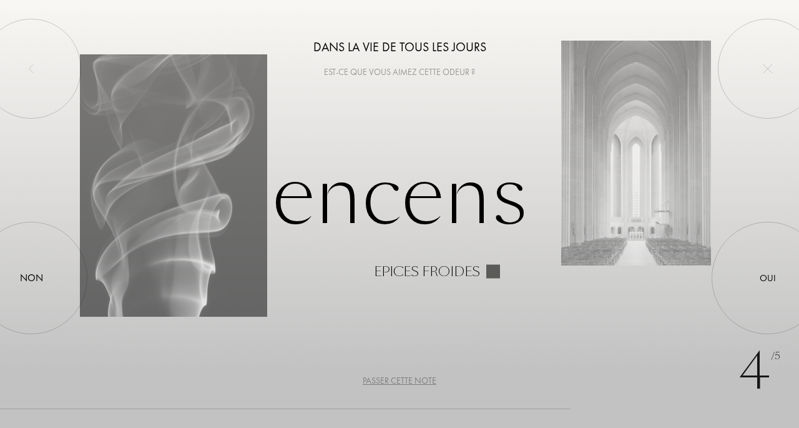
click at [415, 379] on div "Passer cette note" at bounding box center [400, 380] width 74 height 13
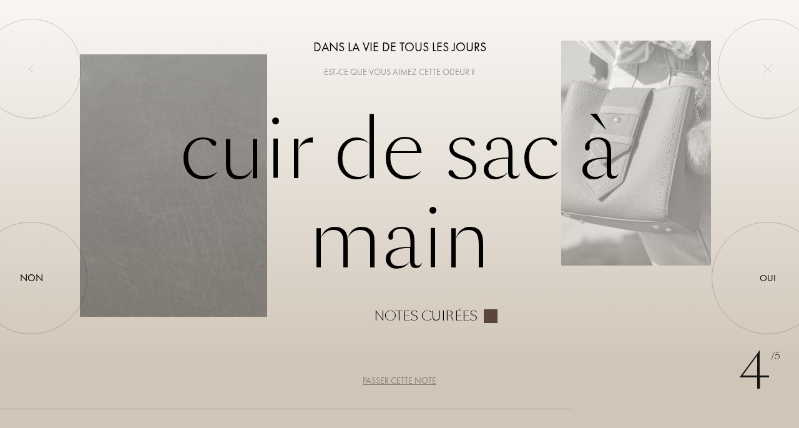
click at [415, 379] on div "Passer cette note" at bounding box center [400, 380] width 74 height 13
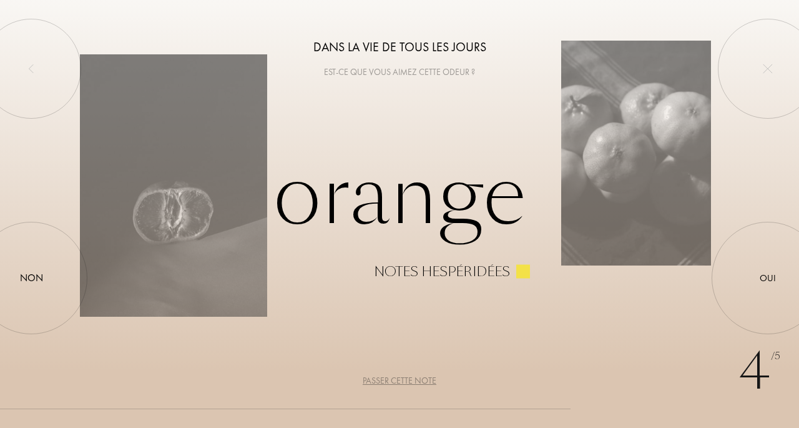
click at [415, 379] on div "Passer cette note" at bounding box center [400, 380] width 74 height 13
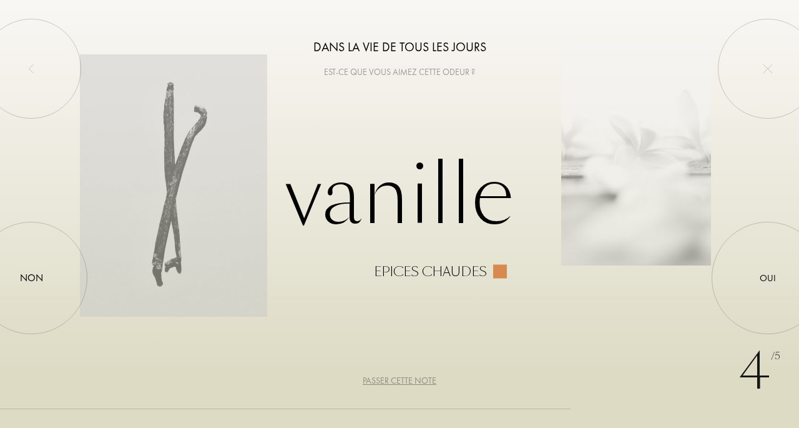
click at [415, 379] on div "Passer cette note" at bounding box center [400, 380] width 74 height 13
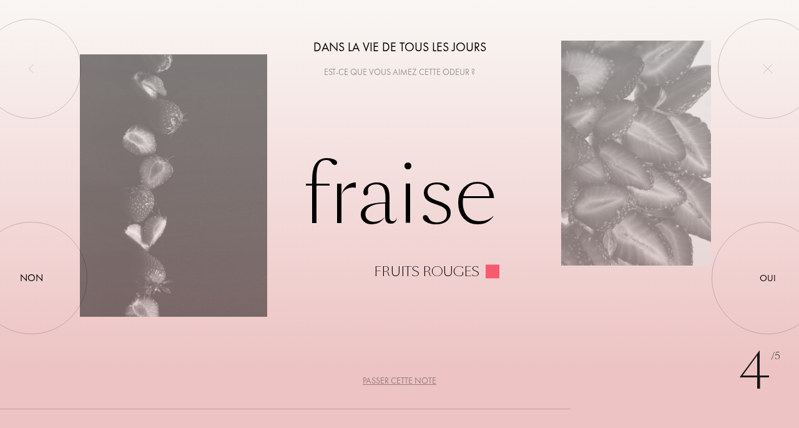
click at [415, 379] on div "Passer cette note" at bounding box center [400, 380] width 74 height 13
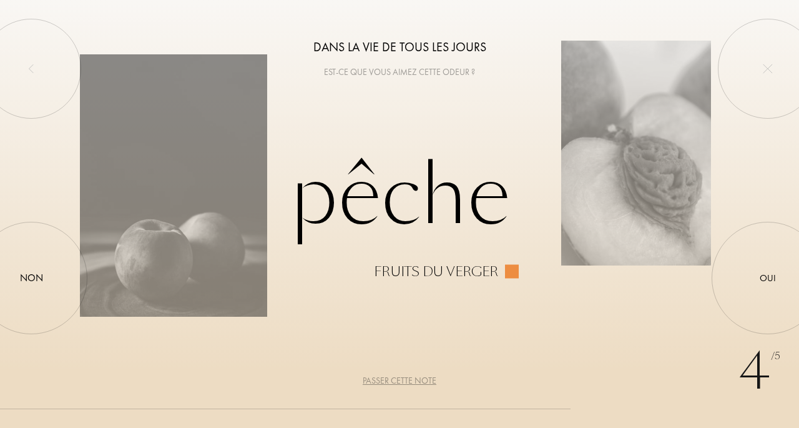
click at [415, 379] on div "Passer cette note" at bounding box center [400, 380] width 74 height 13
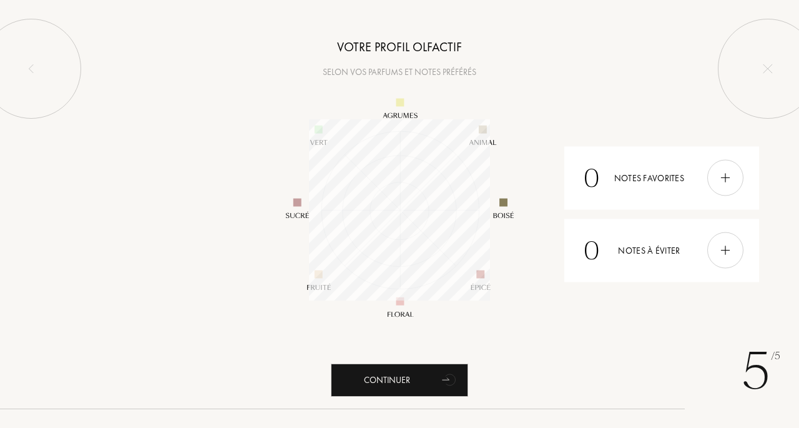
scroll to position [181, 181]
click at [296, 202] on img at bounding box center [399, 209] width 287 height 287
click at [295, 207] on img at bounding box center [399, 209] width 287 height 287
click at [296, 199] on img at bounding box center [399, 209] width 287 height 287
click at [305, 212] on img at bounding box center [399, 209] width 287 height 287
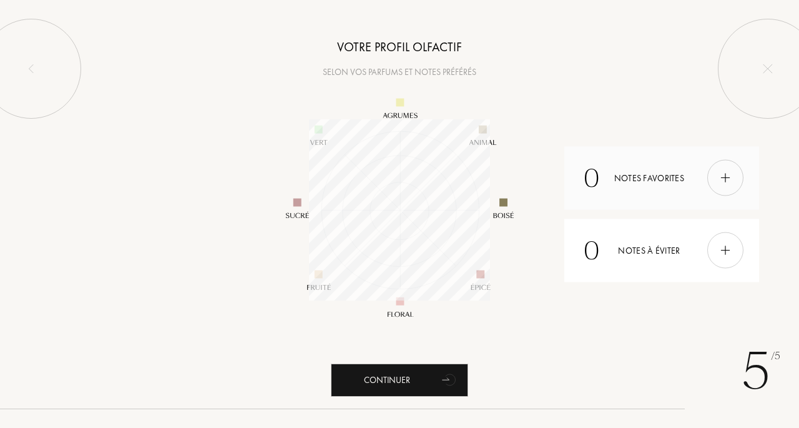
click at [722, 180] on img at bounding box center [725, 178] width 14 height 14
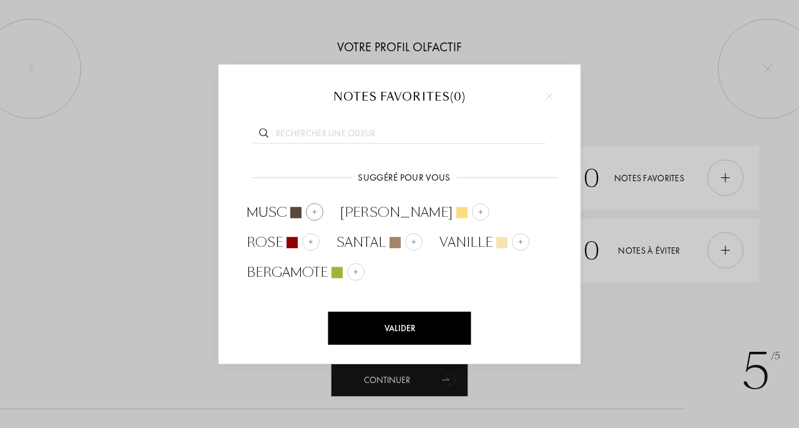
click at [310, 210] on div at bounding box center [314, 211] width 17 height 17
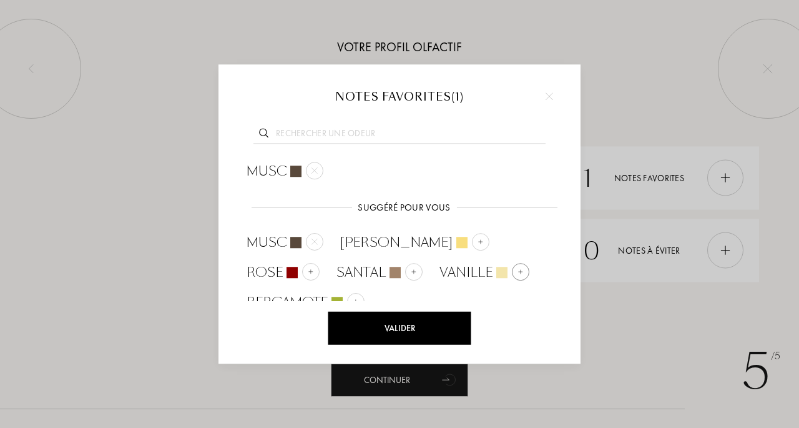
click at [517, 270] on img at bounding box center [520, 271] width 6 height 6
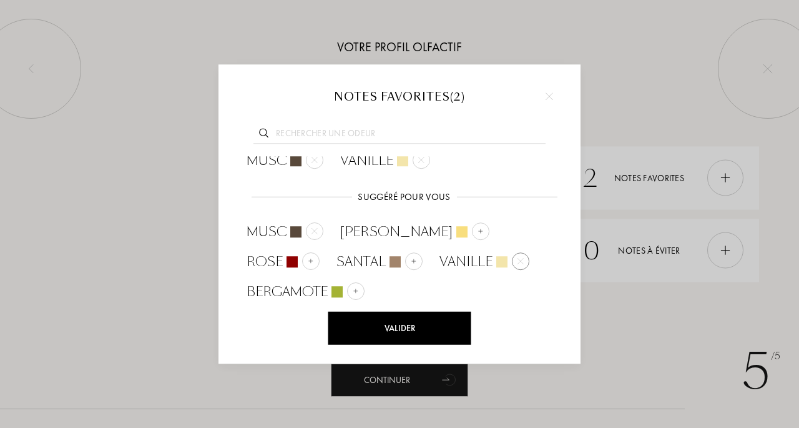
scroll to position [0, 0]
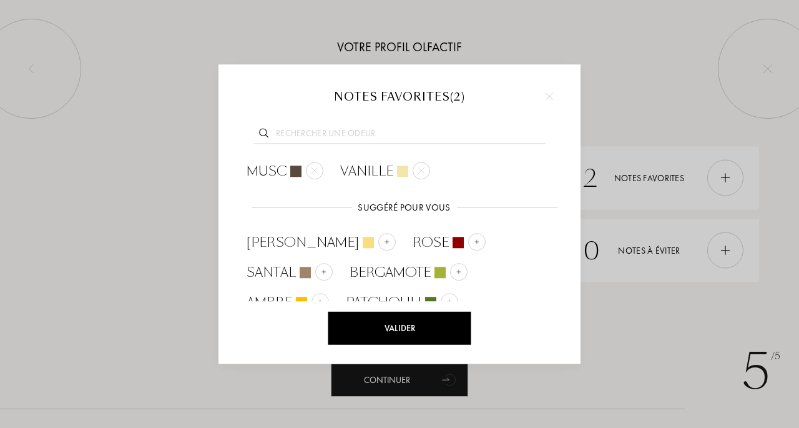
click at [711, 304] on div at bounding box center [399, 214] width 799 height 428
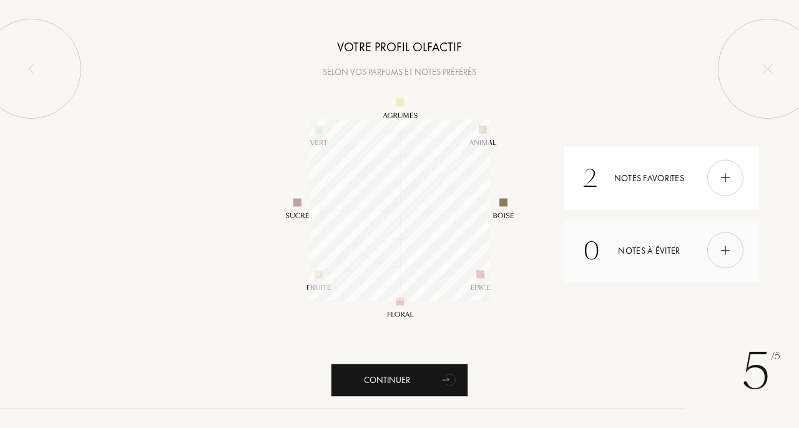
click at [724, 253] on img at bounding box center [725, 250] width 14 height 14
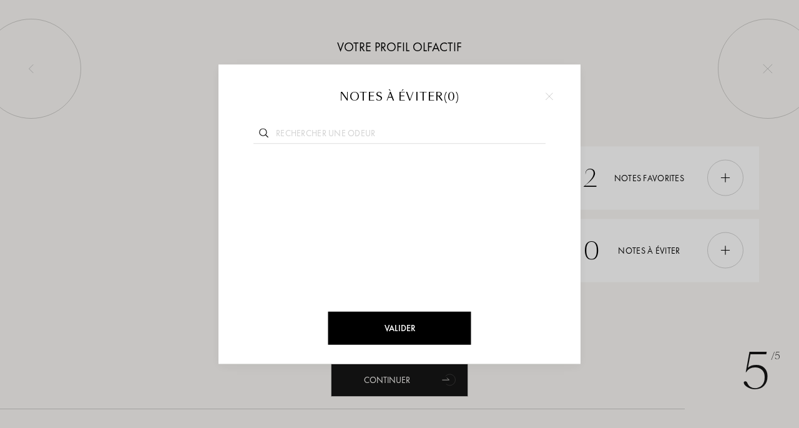
click at [705, 346] on div at bounding box center [399, 214] width 799 height 428
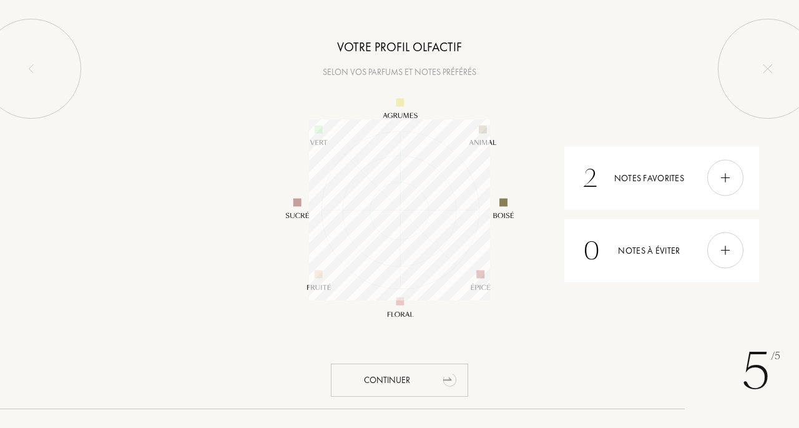
click at [398, 380] on div "Continuer" at bounding box center [399, 379] width 137 height 33
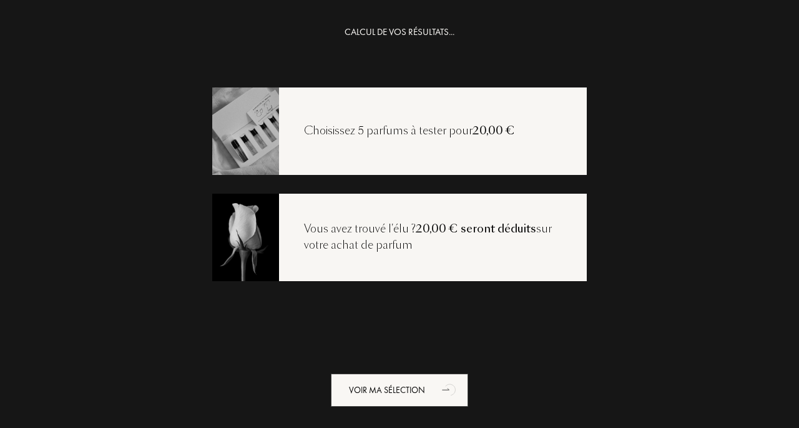
scroll to position [25, 0]
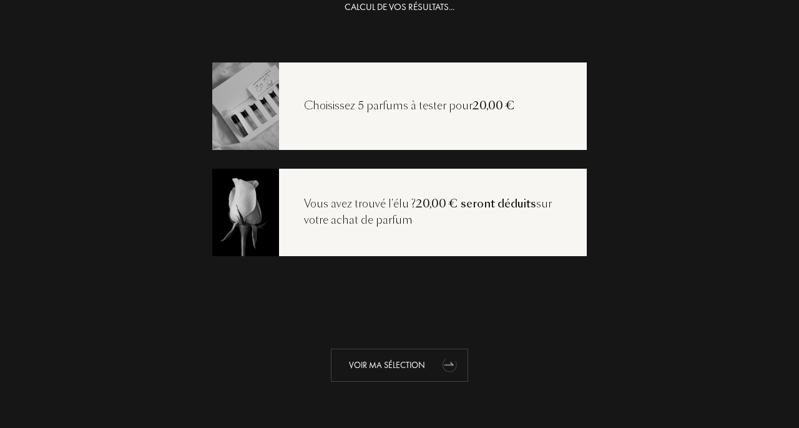
click at [404, 366] on div "Voir ma sélection" at bounding box center [399, 364] width 137 height 33
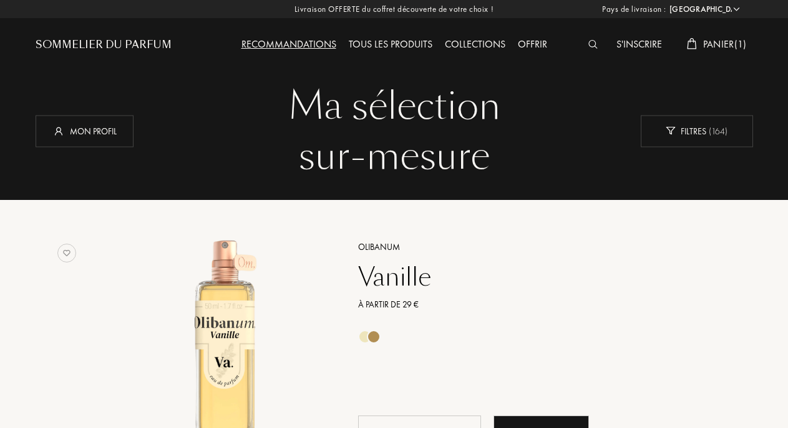
select select "FR"
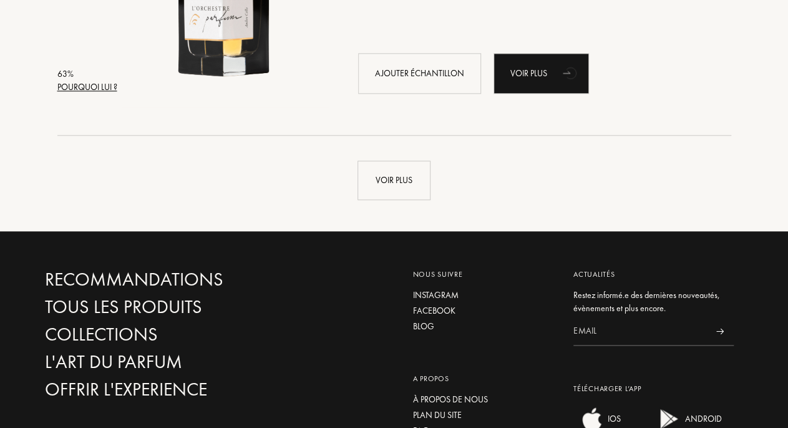
scroll to position [3116, 0]
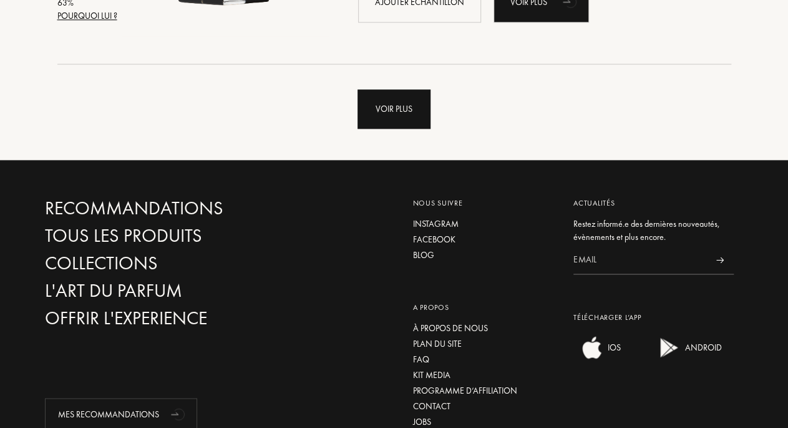
click at [378, 108] on div "Voir plus" at bounding box center [394, 108] width 73 height 39
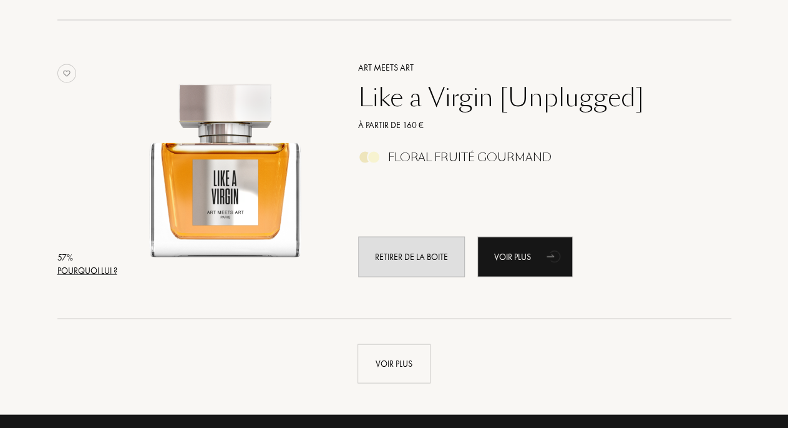
scroll to position [6037, 0]
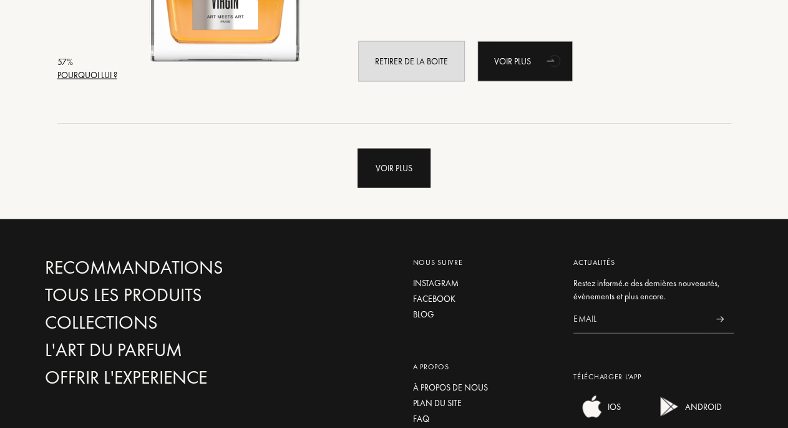
click at [373, 167] on div "Voir plus" at bounding box center [394, 168] width 73 height 39
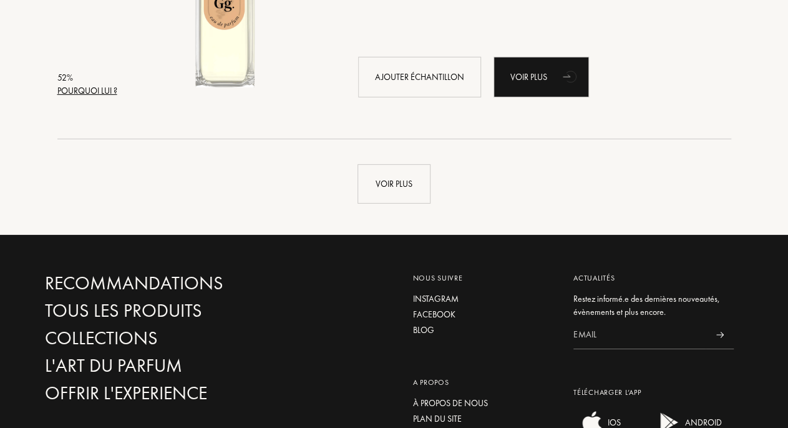
scroll to position [9023, 0]
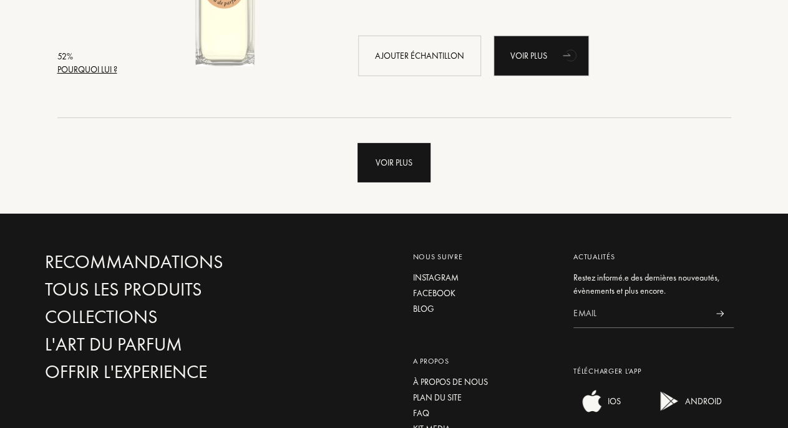
click at [393, 164] on div "Voir plus" at bounding box center [394, 162] width 73 height 39
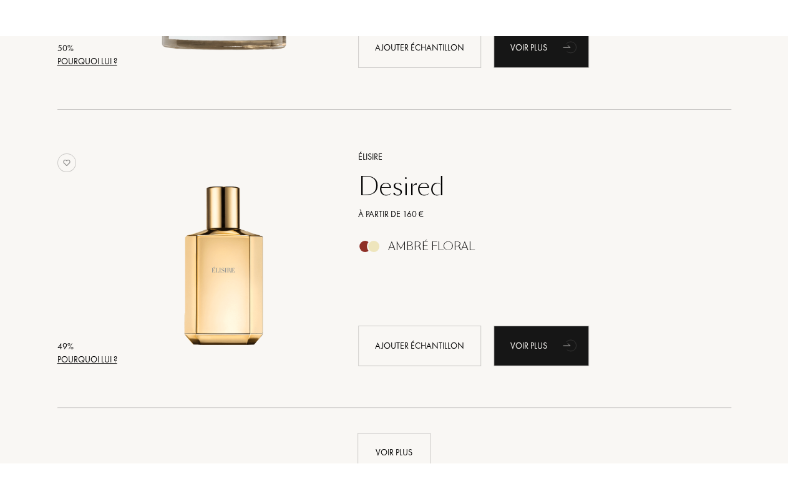
scroll to position [12010, 0]
